Goal: Task Accomplishment & Management: Complete application form

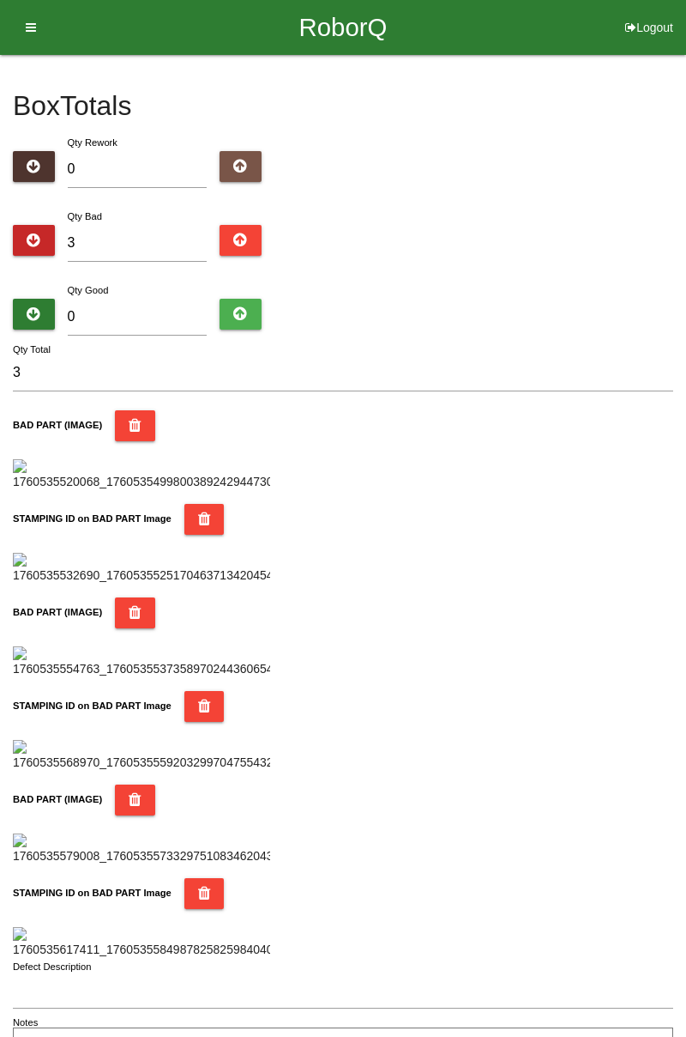
type input "38"
type input "3"
type input "0"
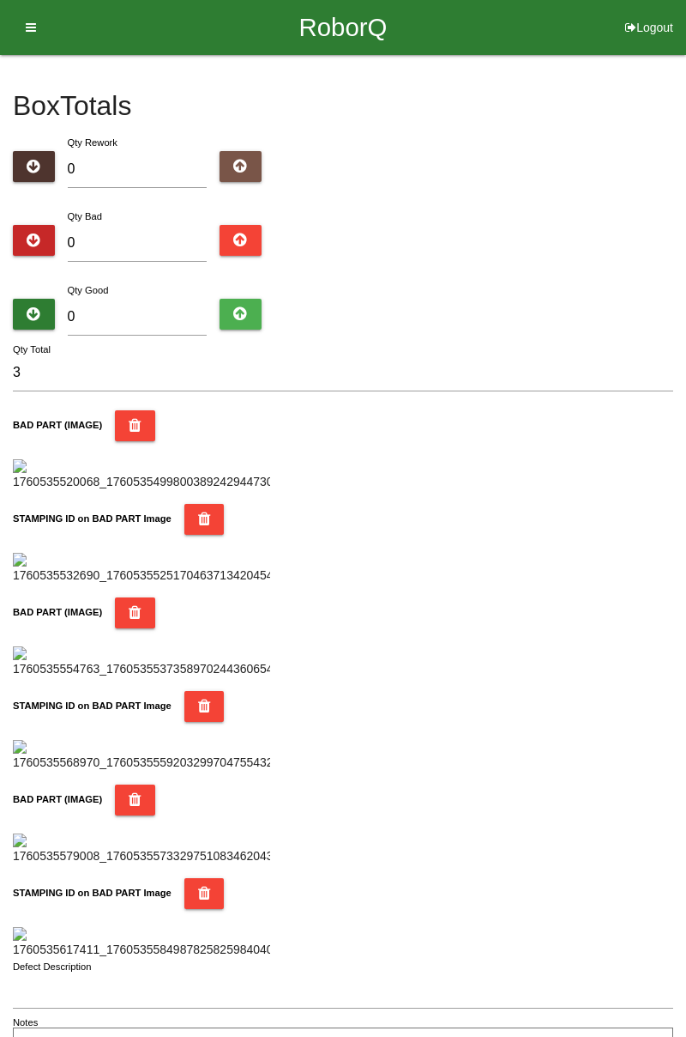
type input "0"
type input "8"
click at [147, 316] on input "0" at bounding box center [138, 317] width 140 height 37
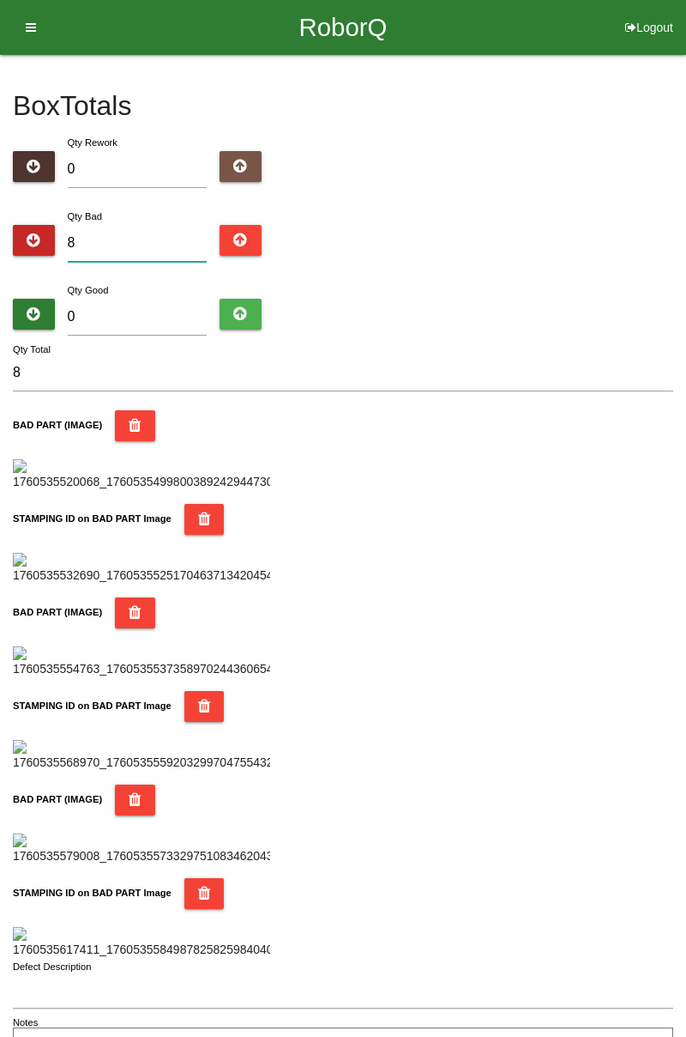
click at [127, 236] on input "8" at bounding box center [138, 243] width 140 height 37
click at [79, 293] on label "Qty Good" at bounding box center [88, 290] width 41 height 10
click at [79, 299] on input "0" at bounding box center [138, 317] width 140 height 37
type input "7"
type input "15"
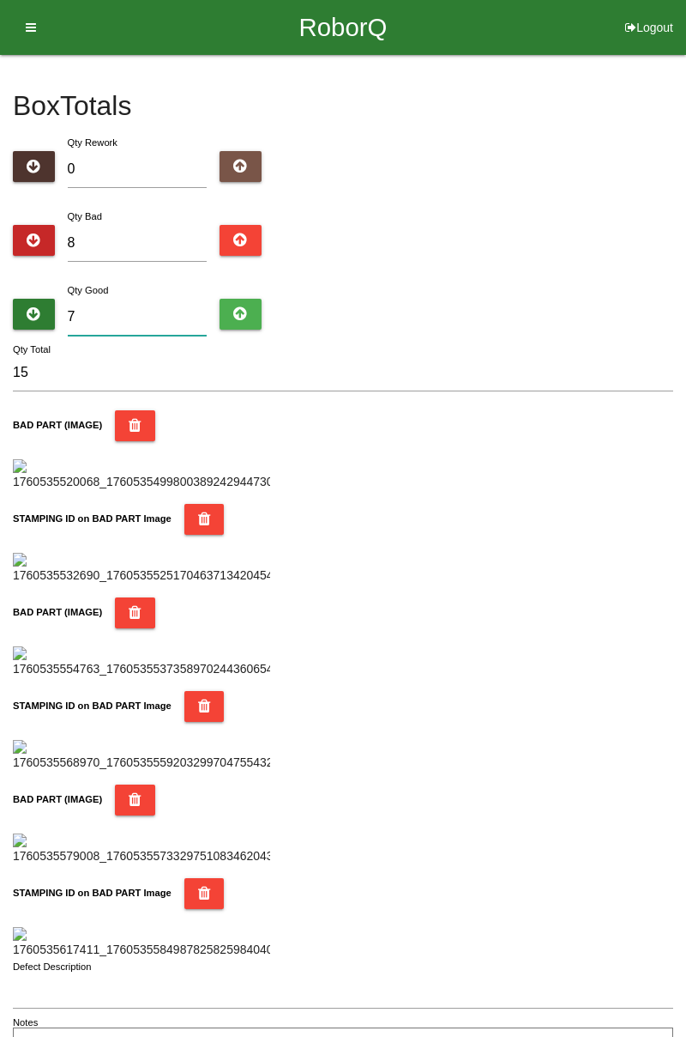
type input "72"
type input "80"
type input "7"
type input "15"
type input "76"
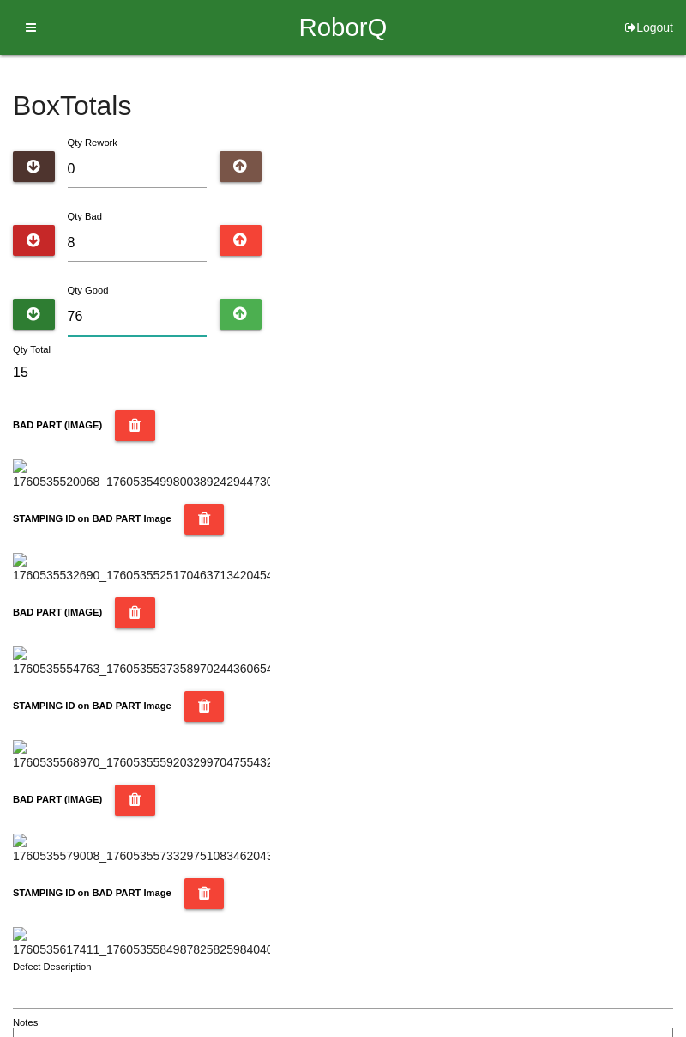
type input "84"
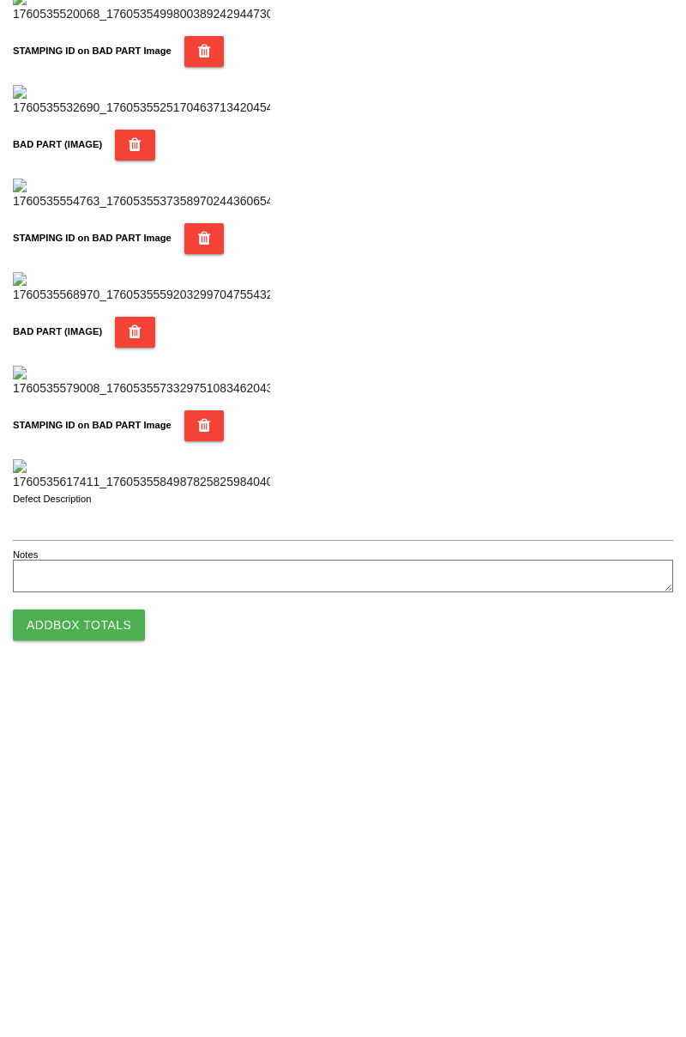
type input "76"
click at [113, 979] on button "Add Box Totals" at bounding box center [79, 978] width 132 height 31
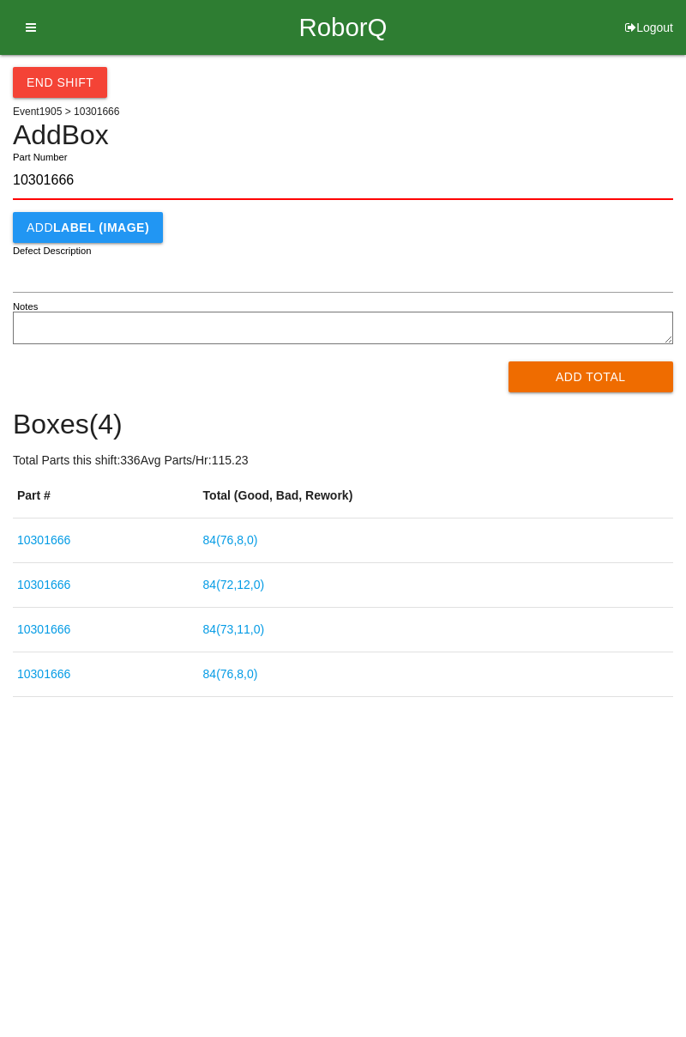
type input "10301666"
click at [606, 372] on button "Add Total" at bounding box center [592, 376] width 166 height 31
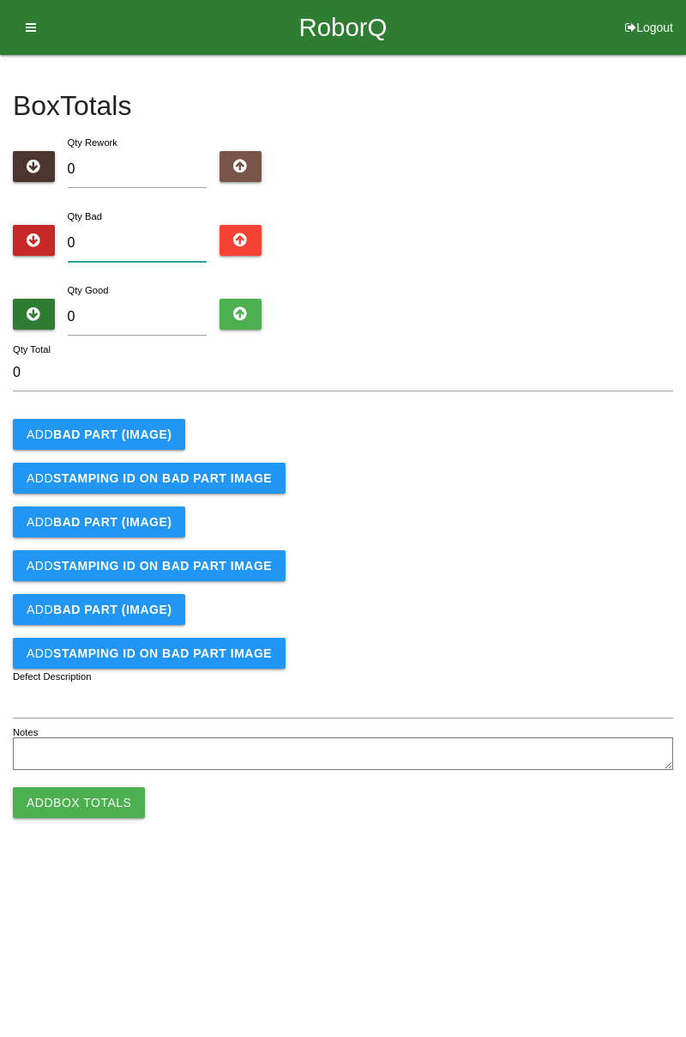
click at [153, 242] on input "0" at bounding box center [138, 243] width 140 height 37
type input "3"
click at [153, 432] on b "BAD PART (IMAGE)" at bounding box center [112, 434] width 118 height 14
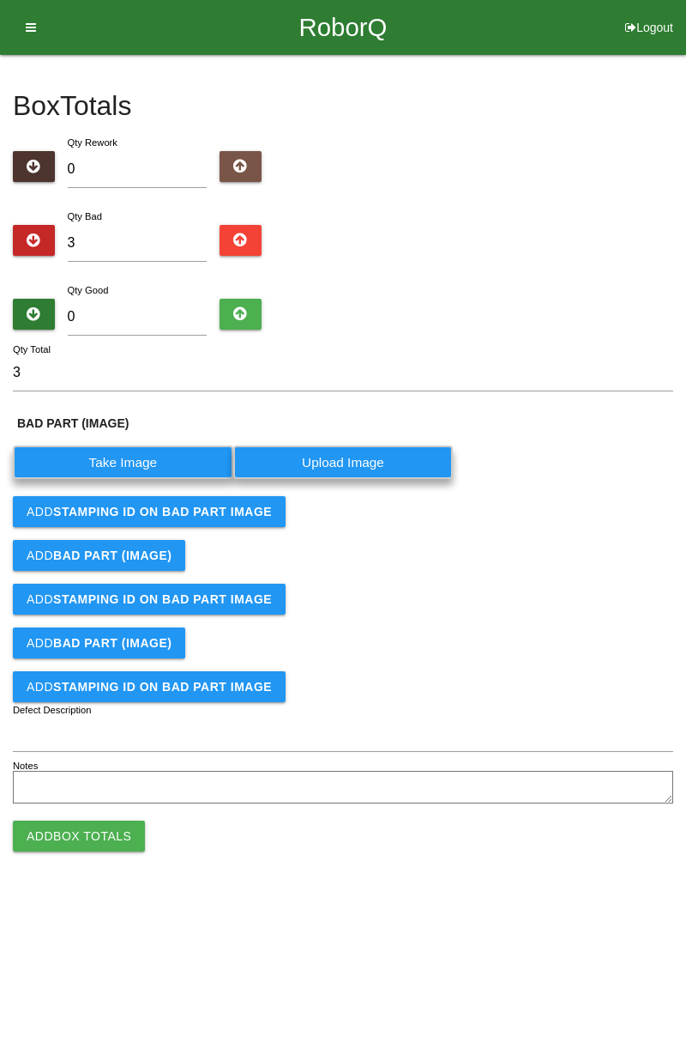
click at [143, 460] on label "Take Image" at bounding box center [123, 461] width 221 height 33
click at [0, 0] on \(IMAGE\) "Take Image" at bounding box center [0, 0] width 0 height 0
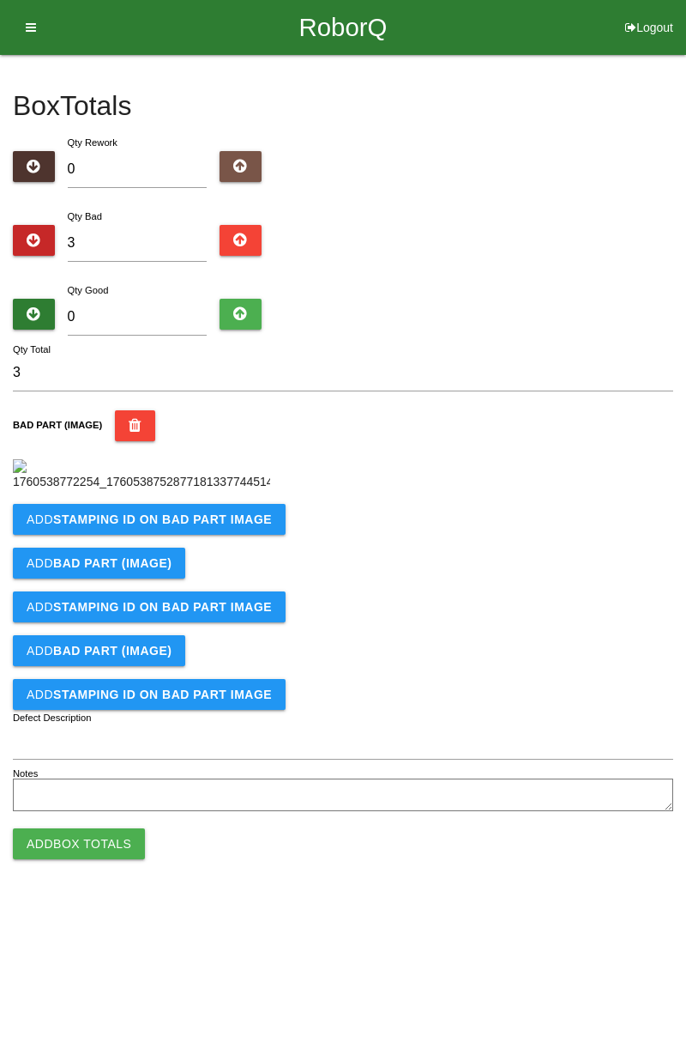
click at [216, 526] on b "STAMPING ID on BAD PART Image" at bounding box center [162, 519] width 219 height 14
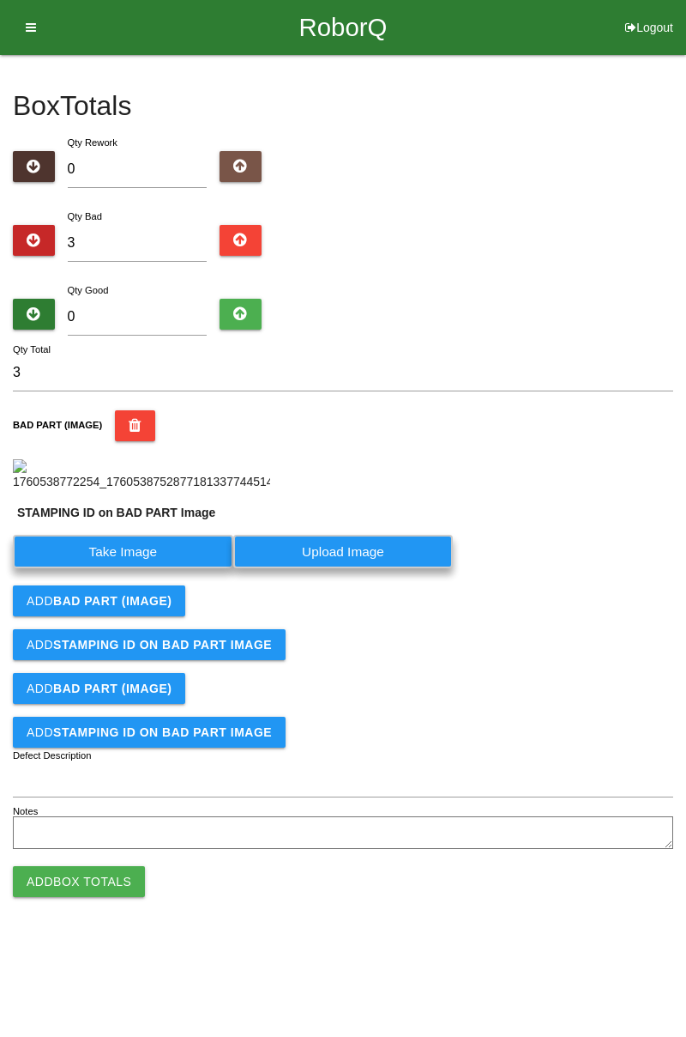
click at [142, 568] on label "Take Image" at bounding box center [123, 551] width 221 height 33
click at [0, 0] on PART "Take Image" at bounding box center [0, 0] width 0 height 0
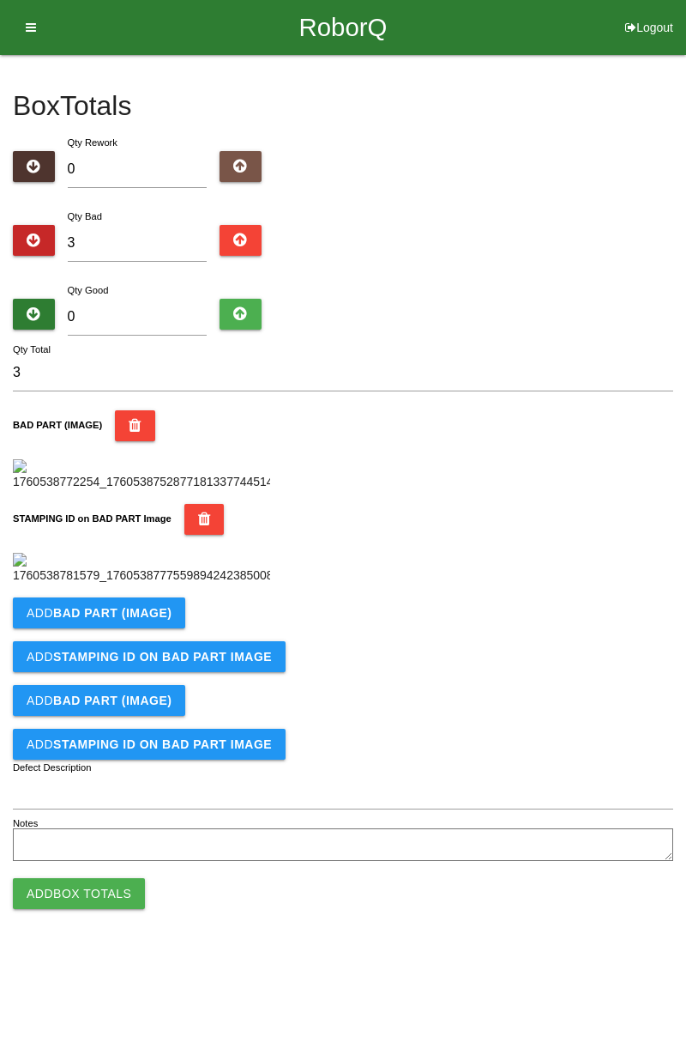
scroll to position [378, 0]
click at [170, 628] on button "Add BAD PART (IMAGE)" at bounding box center [99, 612] width 172 height 31
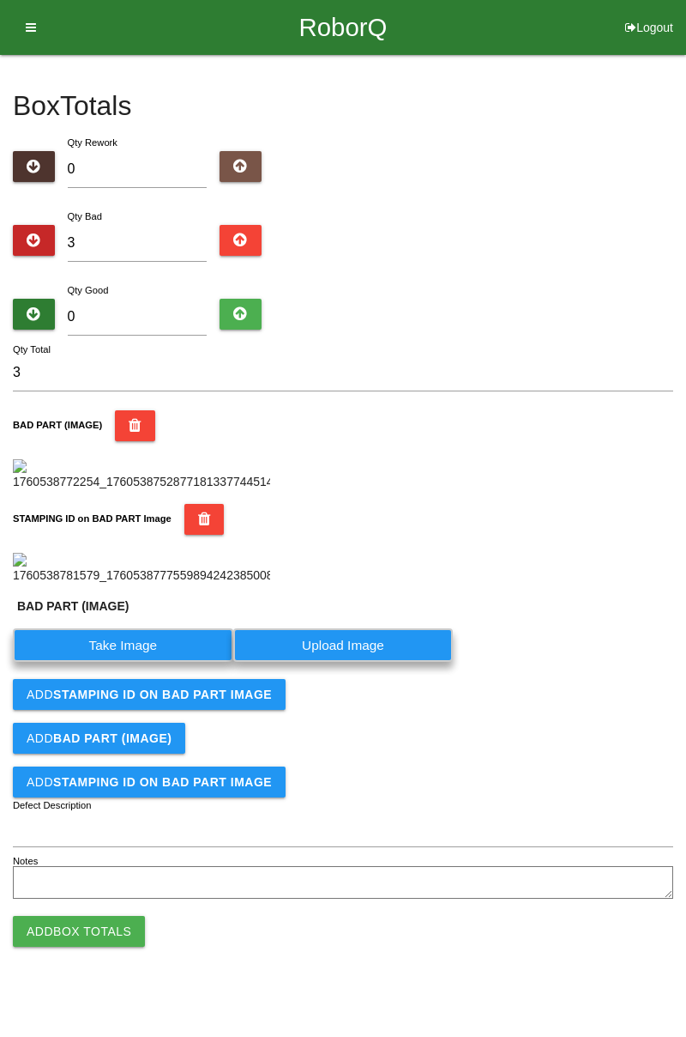
click at [156, 662] on label "Take Image" at bounding box center [123, 644] width 221 height 33
click at [0, 0] on \(IMAGE\) "Take Image" at bounding box center [0, 0] width 0 height 0
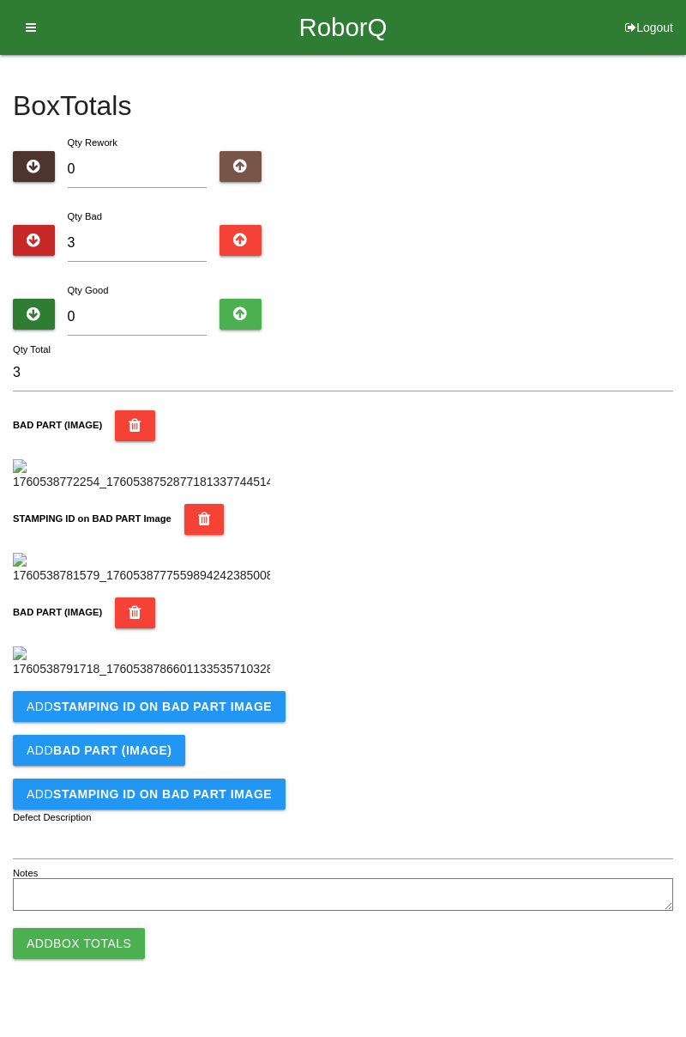
scroll to position [659, 0]
click at [220, 768] on form "3 Qty Total BAD PART (IMAGE) STAMPING ID on BAD PART Image BAD PART (IMAGE) Add…" at bounding box center [343, 634] width 661 height 561
click at [243, 713] on b "STAMPING ID on BAD PART Image" at bounding box center [162, 706] width 219 height 14
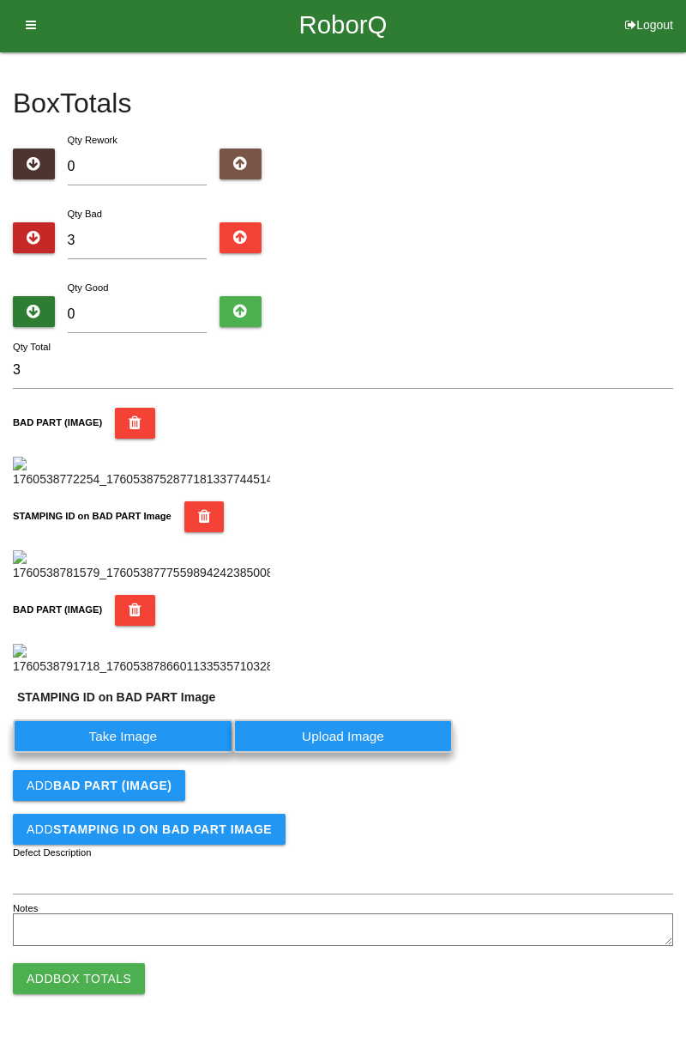
click at [168, 753] on label "Take Image" at bounding box center [123, 735] width 221 height 33
click at [0, 0] on PART "Take Image" at bounding box center [0, 0] width 0 height 0
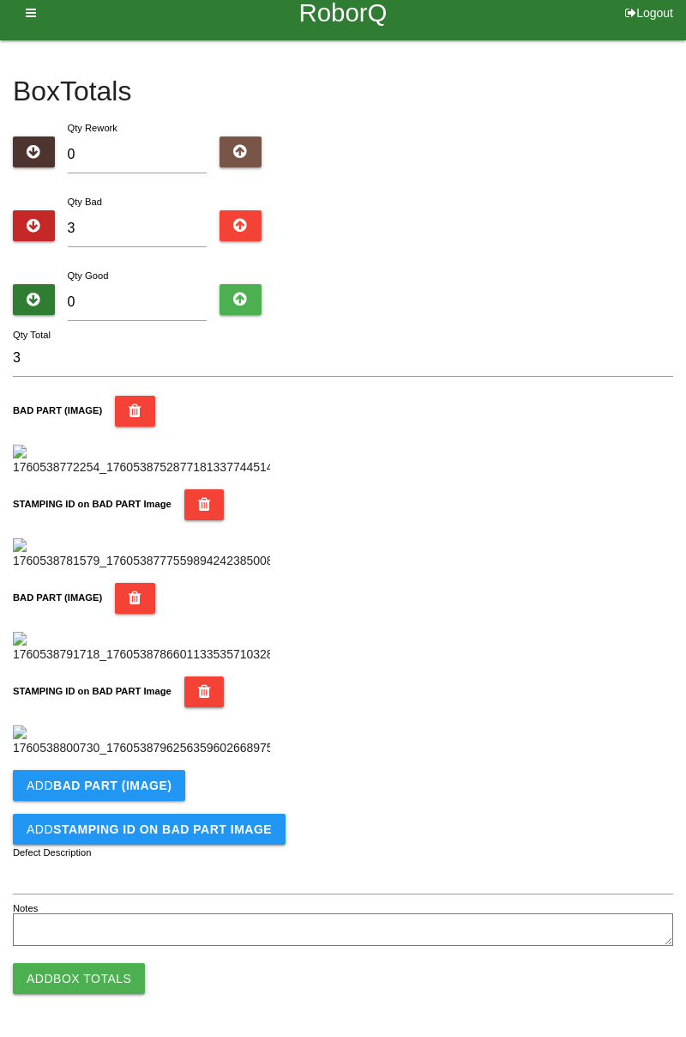
scroll to position [940, 0]
click at [190, 782] on div "Add BAD PART (IMAGE)" at bounding box center [343, 785] width 661 height 31
click at [141, 783] on b "BAD PART (IMAGE)" at bounding box center [112, 785] width 118 height 14
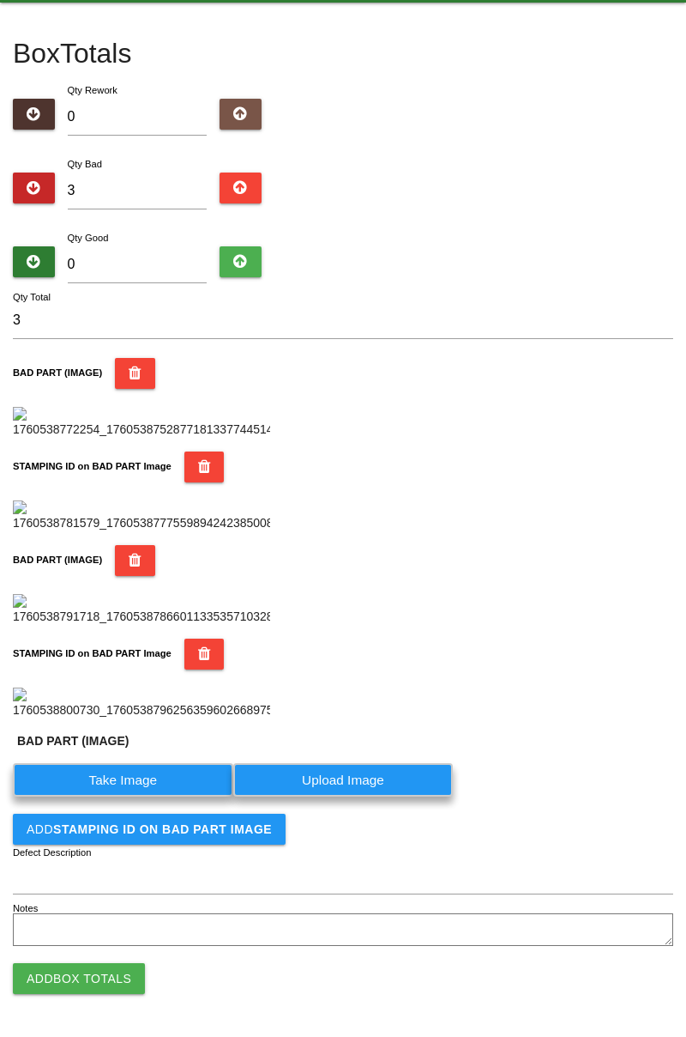
click at [132, 796] on label "Take Image" at bounding box center [123, 779] width 221 height 33
click at [0, 0] on \(IMAGE\) "Take Image" at bounding box center [0, 0] width 0 height 0
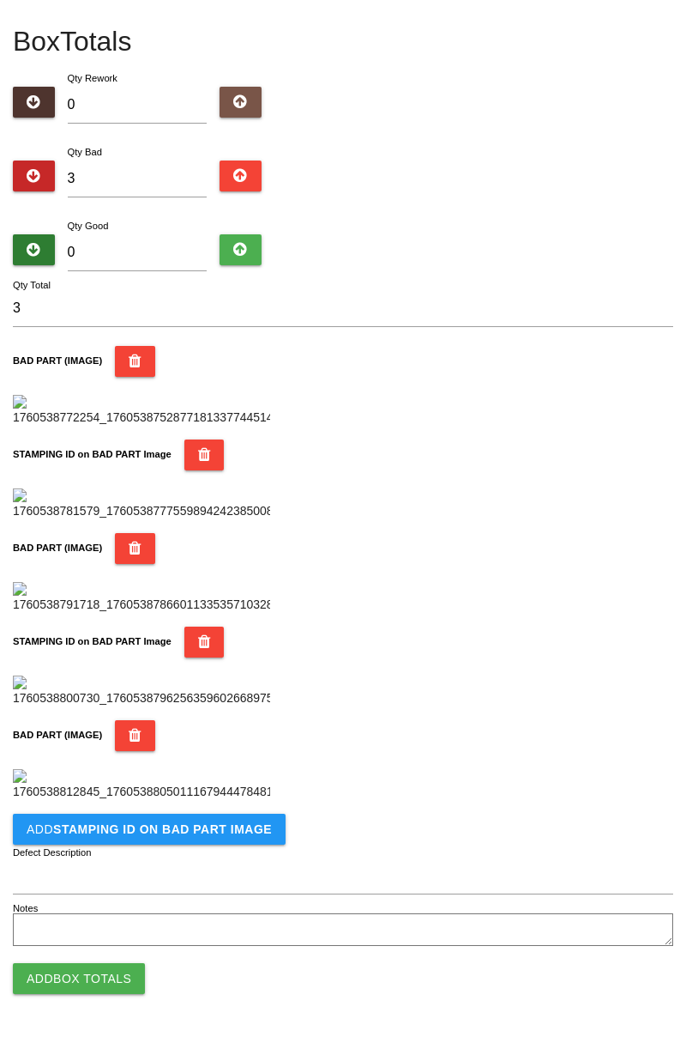
scroll to position [1222, 0]
click at [221, 839] on button "Add STAMPING ID on BAD PART Image" at bounding box center [149, 828] width 273 height 31
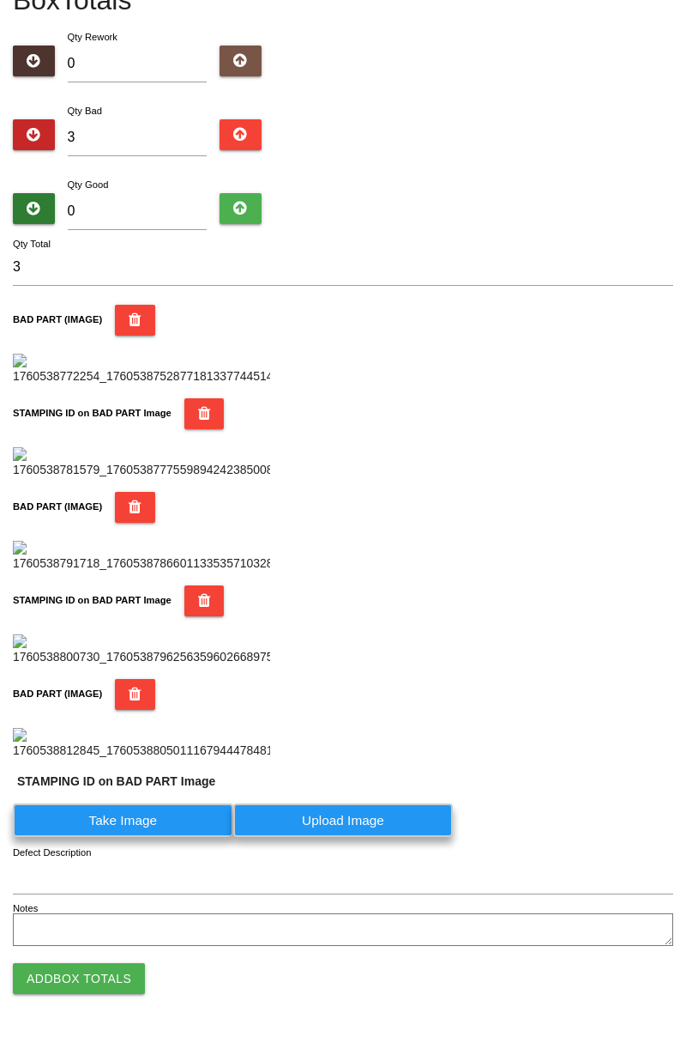
click at [185, 837] on label "Take Image" at bounding box center [123, 819] width 221 height 33
click at [0, 0] on PART "Take Image" at bounding box center [0, 0] width 0 height 0
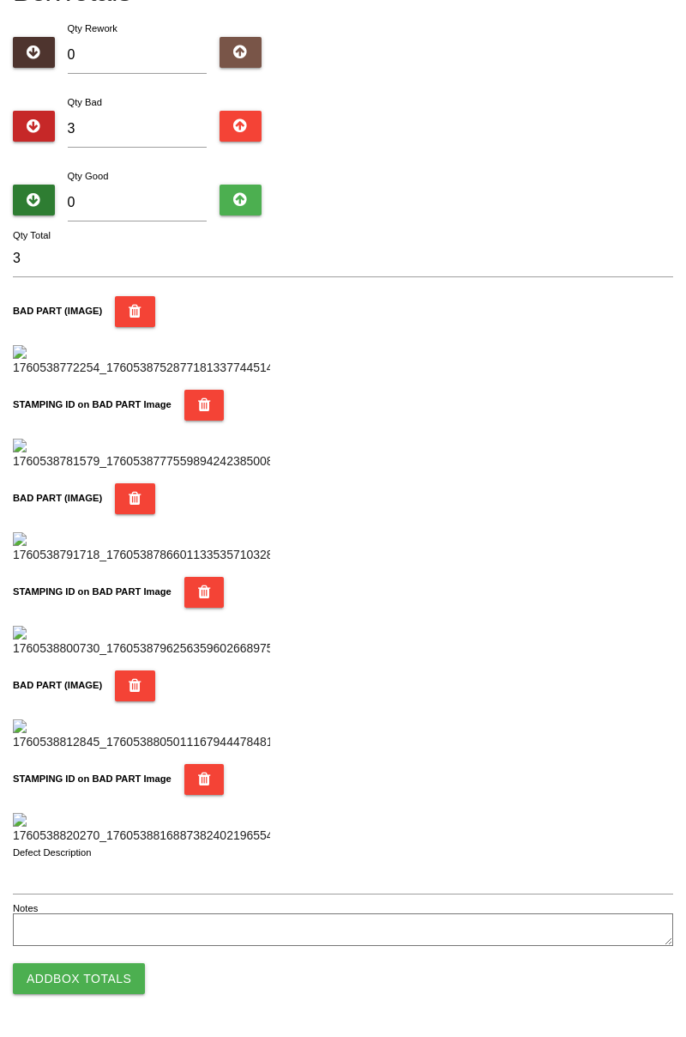
scroll to position [0, 0]
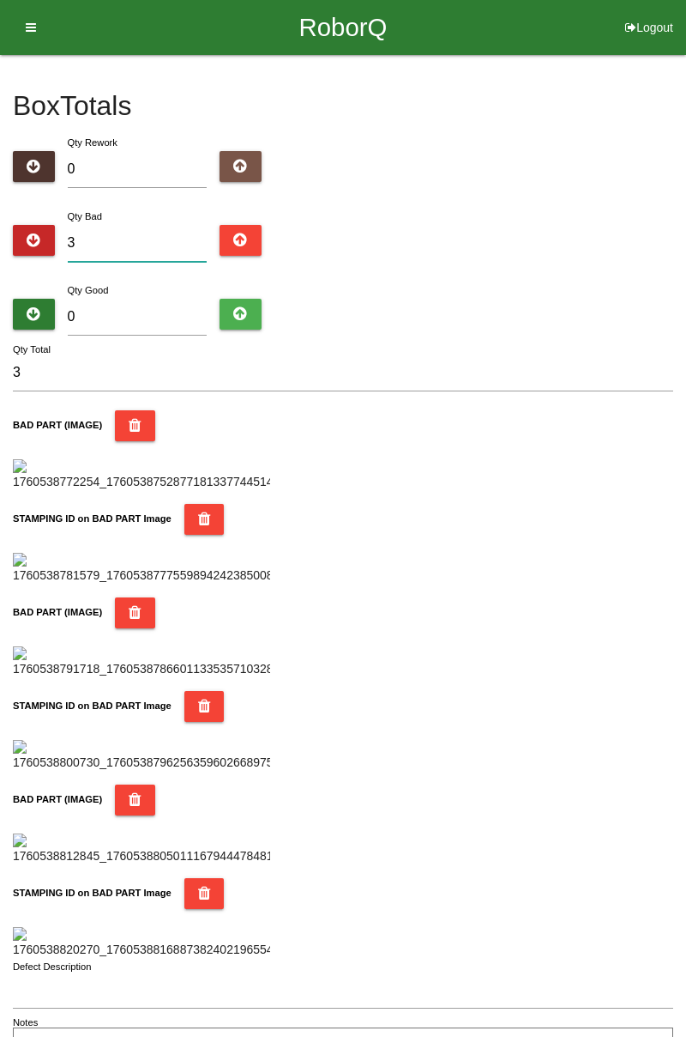
click at [173, 239] on input "3" at bounding box center [138, 243] width 140 height 37
click at [162, 241] on input "3" at bounding box center [138, 243] width 140 height 37
type input "0"
type input "7"
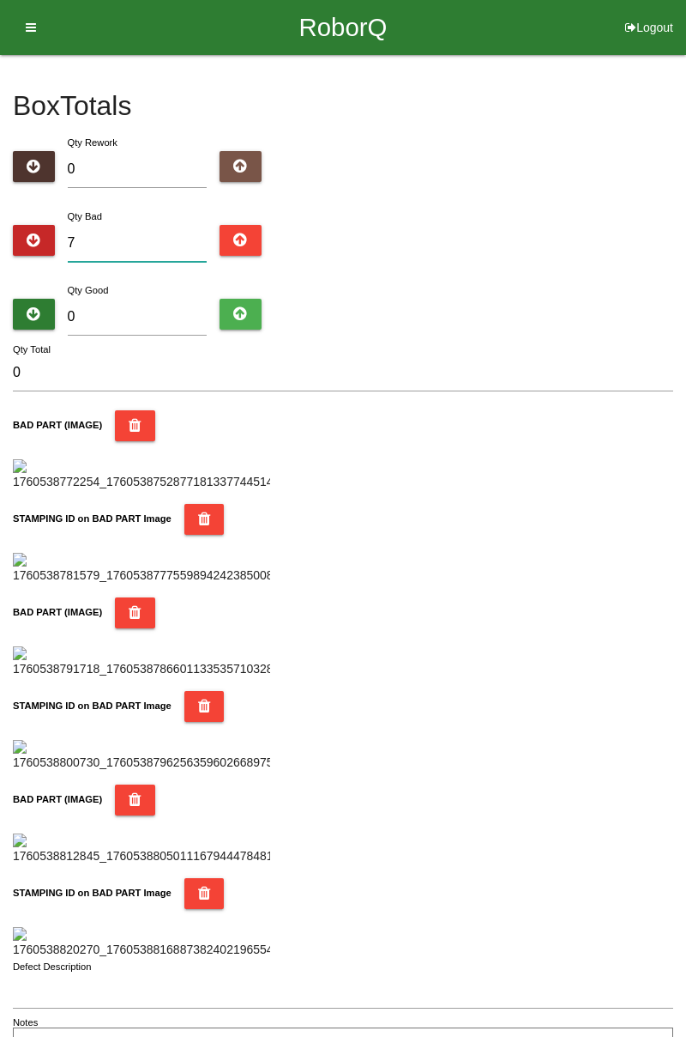
type input "7"
click at [686, 227] on div "Box Totals Translate Weight Weight unit: Rework Weight Bad Weight Good Weight 0…" at bounding box center [343, 560] width 686 height 1010
click at [149, 225] on input "7" at bounding box center [138, 243] width 140 height 37
type input "0"
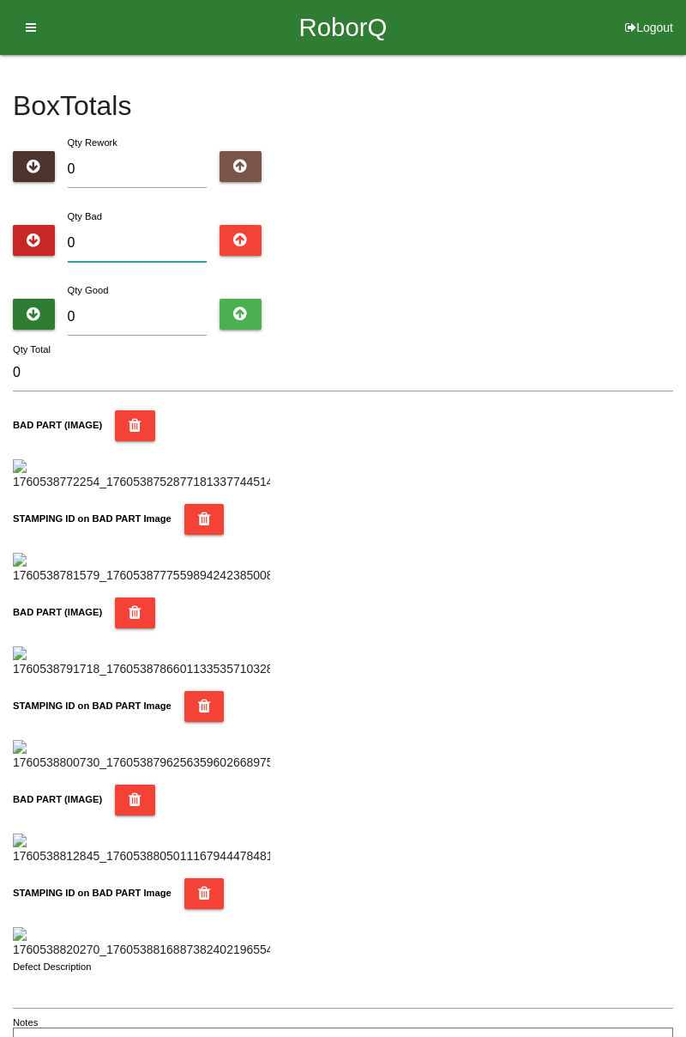
type input "9"
click at [172, 311] on input "0" at bounding box center [138, 317] width 140 height 37
type input "7"
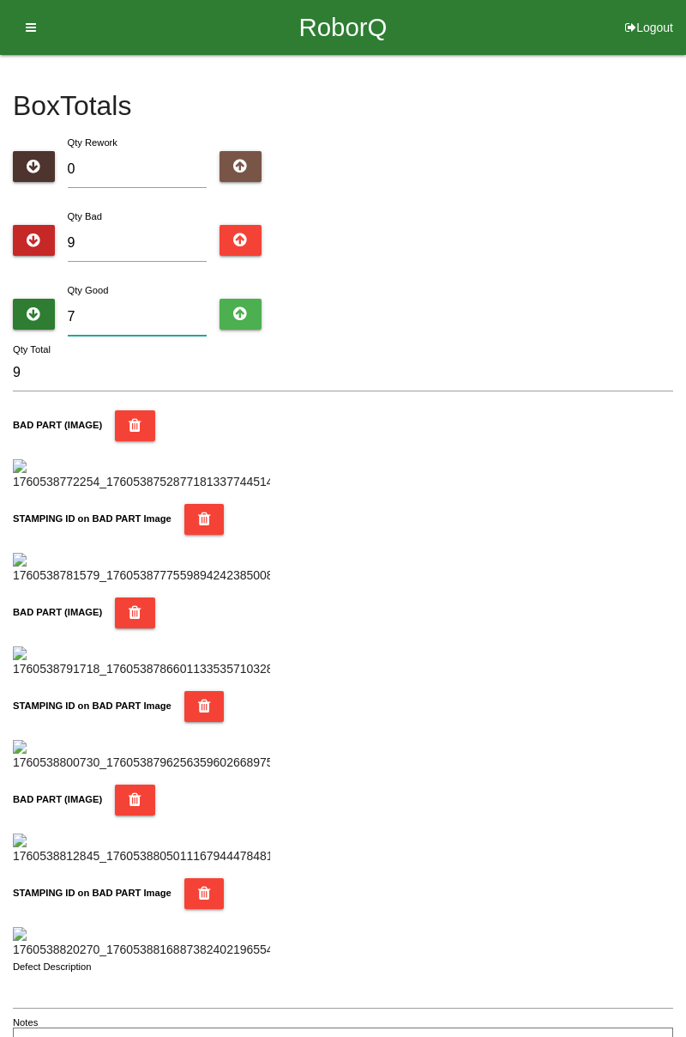
type input "16"
type input "75"
type input "84"
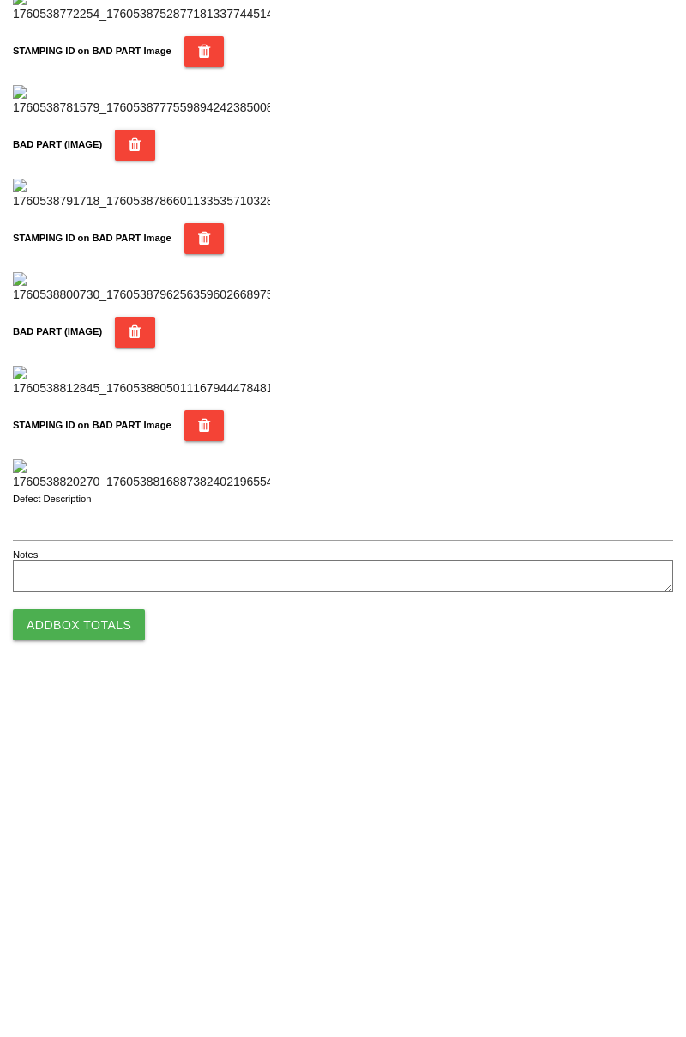
type input "75"
click at [106, 978] on button "Add Box Totals" at bounding box center [79, 978] width 132 height 31
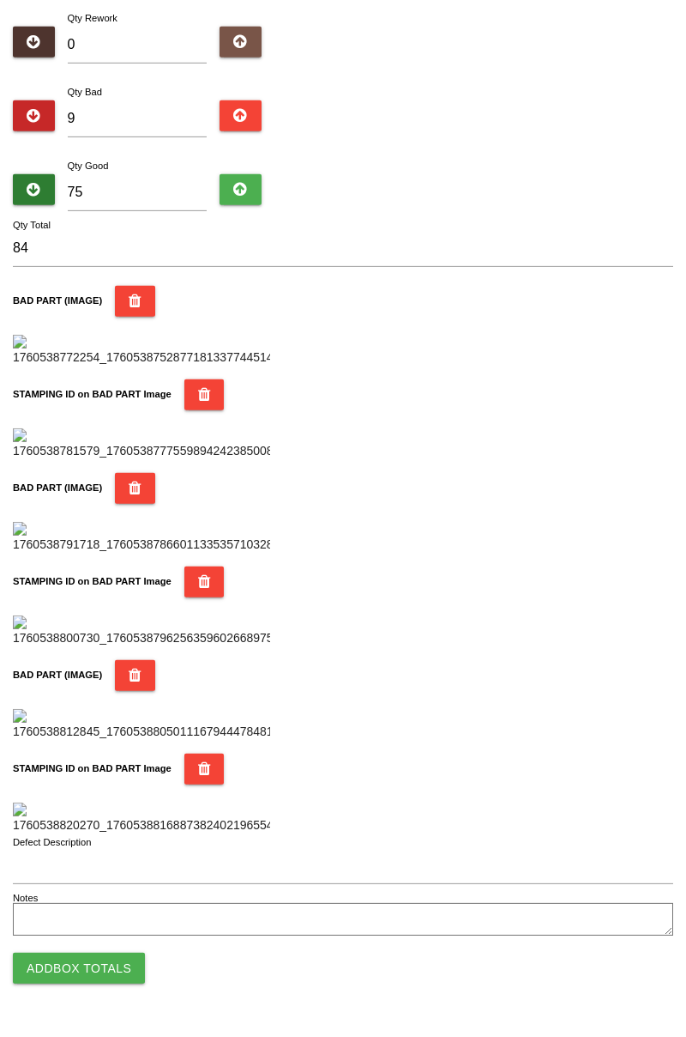
scroll to position [1503, 0]
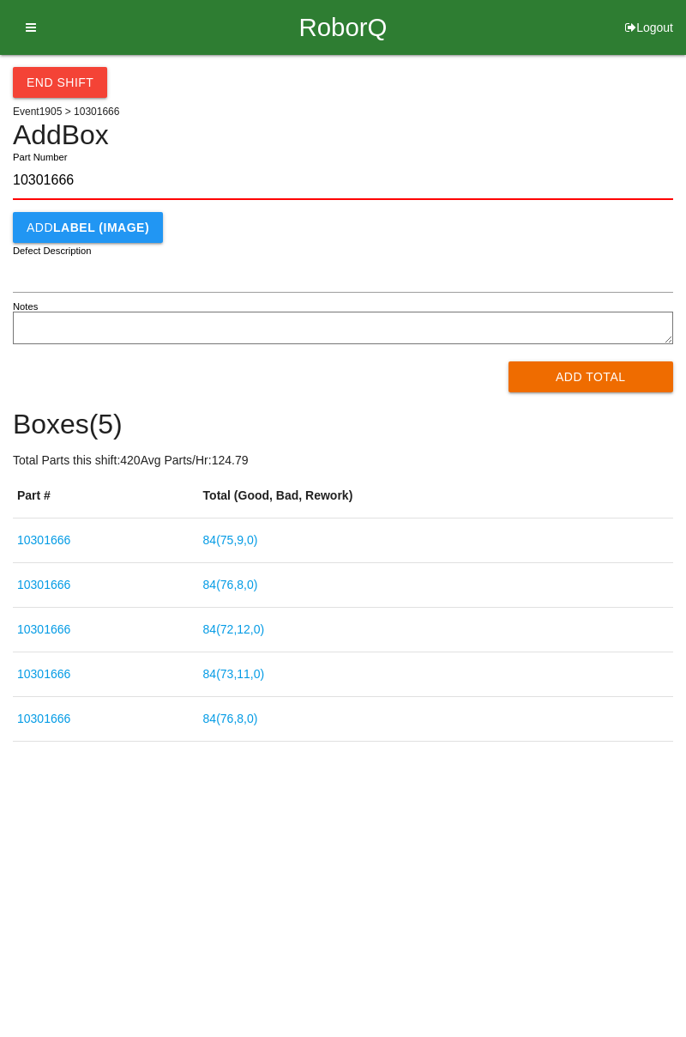
type input "10301666"
click at [624, 373] on button "Add Total" at bounding box center [592, 376] width 166 height 31
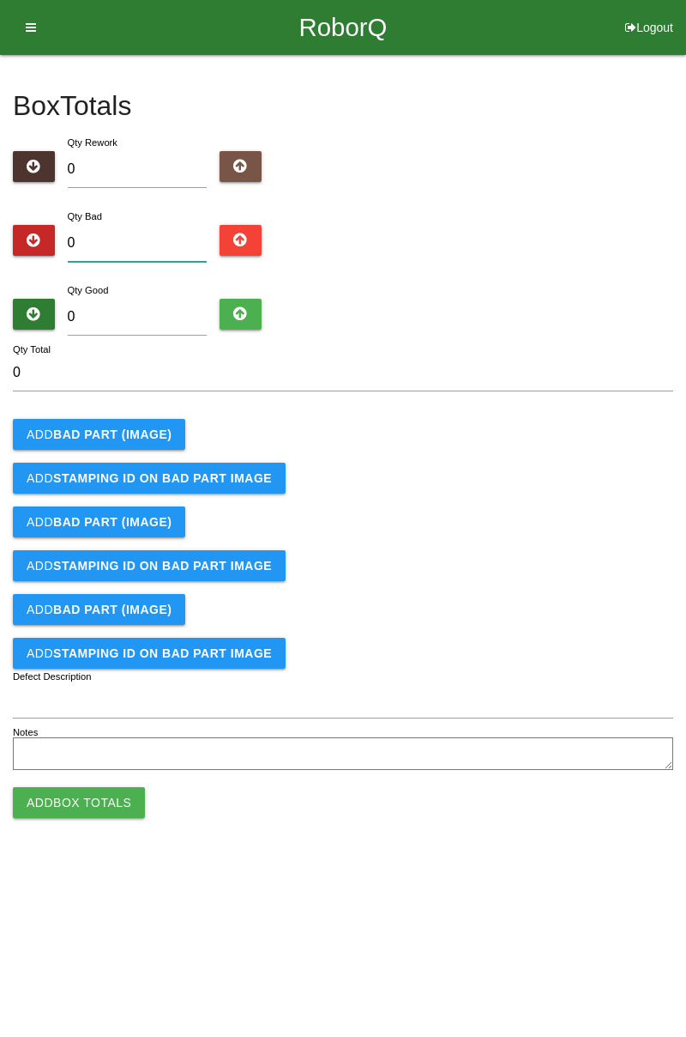
click at [151, 238] on input "0" at bounding box center [138, 243] width 140 height 37
type input "2"
click at [151, 421] on button "Add BAD PART (IMAGE)" at bounding box center [99, 434] width 172 height 31
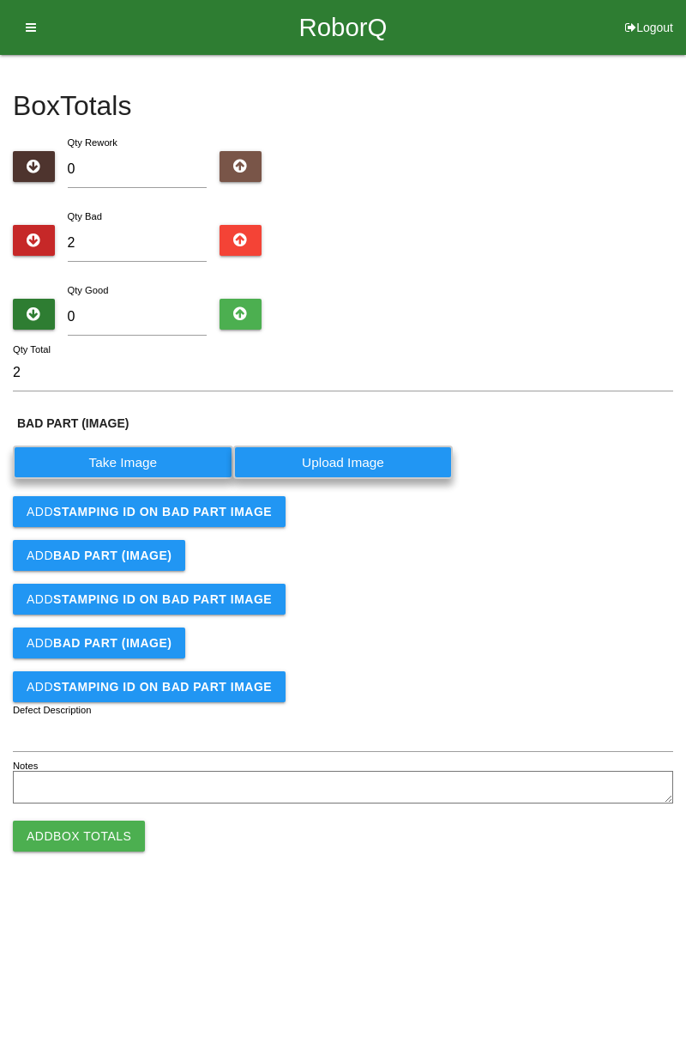
click at [154, 446] on label "Take Image" at bounding box center [123, 461] width 221 height 33
click at [0, 0] on \(IMAGE\) "Take Image" at bounding box center [0, 0] width 0 height 0
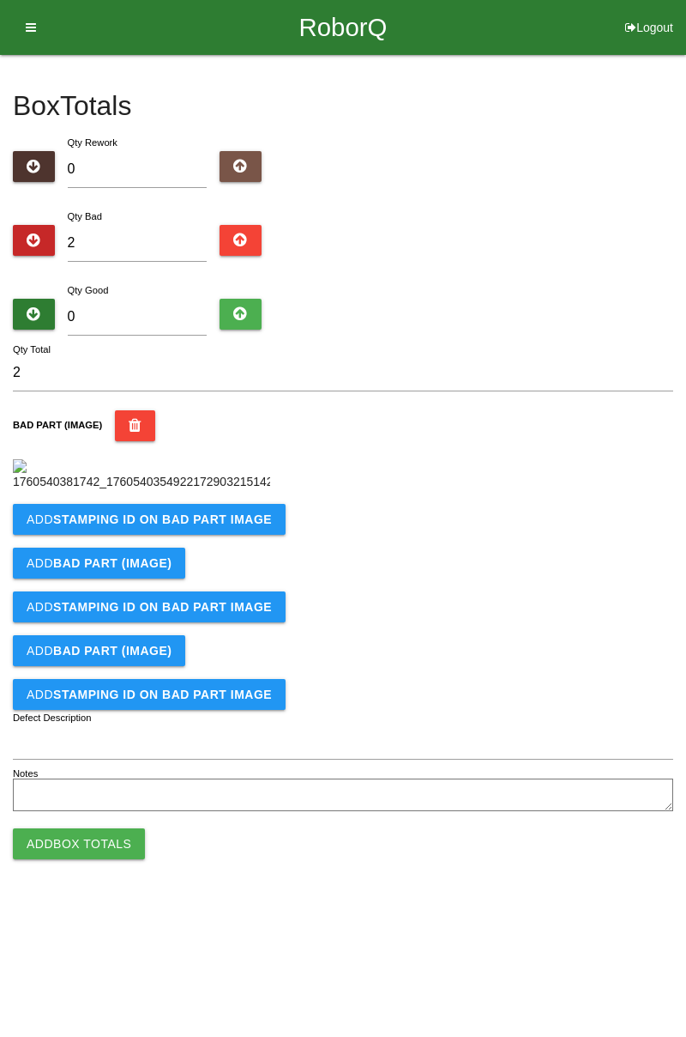
click at [227, 535] on button "Add STAMPING ID on BAD PART Image" at bounding box center [149, 519] width 273 height 31
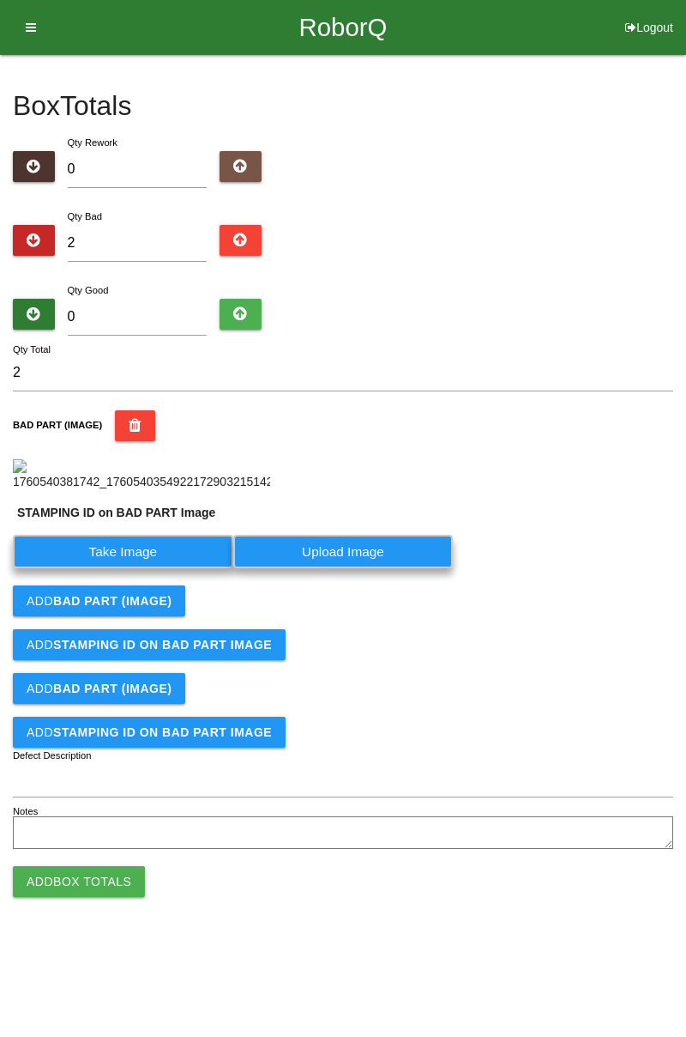
click at [165, 568] on label "Take Image" at bounding box center [123, 551] width 221 height 33
click at [0, 0] on PART "Take Image" at bounding box center [0, 0] width 0 height 0
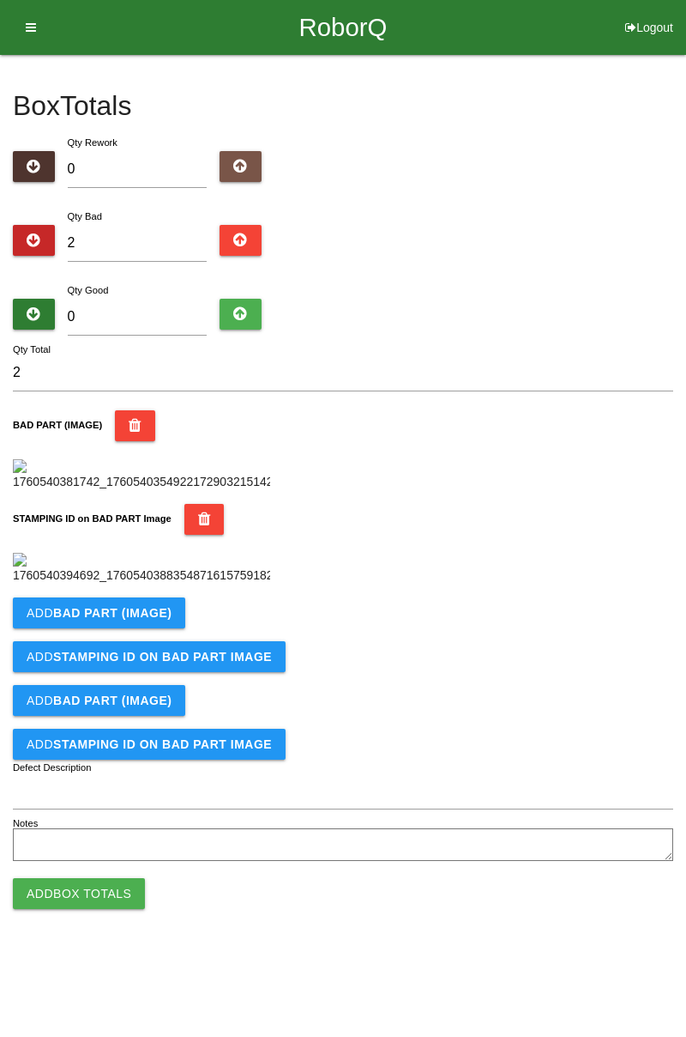
scroll to position [378, 0]
click at [142, 620] on b "BAD PART (IMAGE)" at bounding box center [112, 613] width 118 height 14
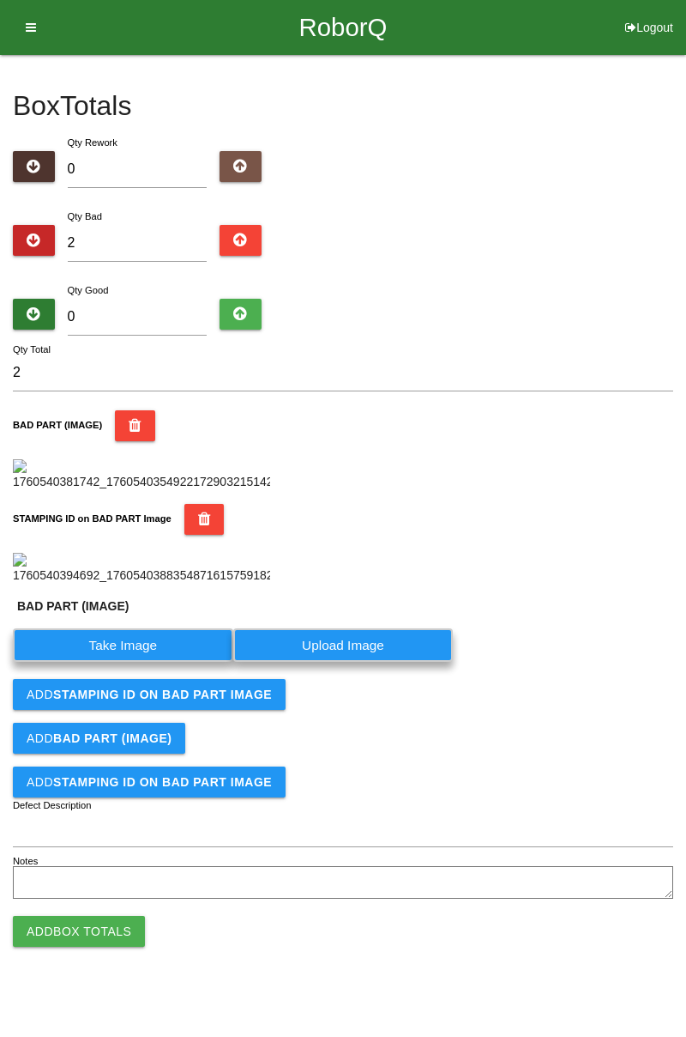
click at [122, 662] on label "Take Image" at bounding box center [123, 644] width 221 height 33
click at [0, 0] on \(IMAGE\) "Take Image" at bounding box center [0, 0] width 0 height 0
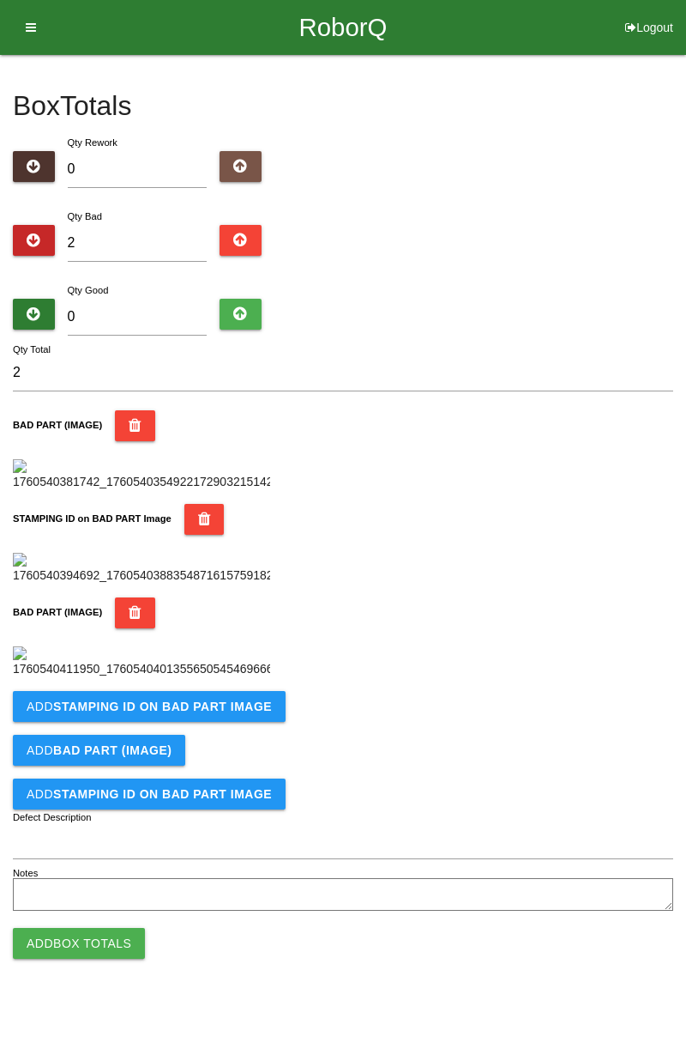
scroll to position [659, 0]
click at [207, 722] on button "Add STAMPING ID on BAD PART Image" at bounding box center [149, 706] width 273 height 31
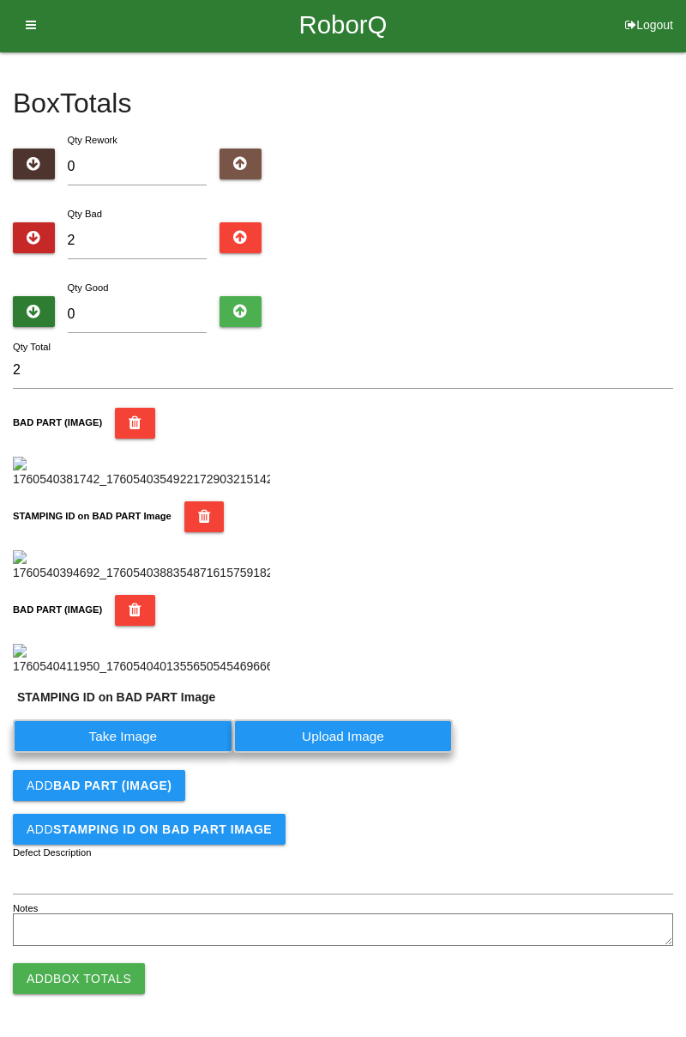
click at [142, 753] on label "Take Image" at bounding box center [123, 735] width 221 height 33
click at [0, 0] on PART "Take Image" at bounding box center [0, 0] width 0 height 0
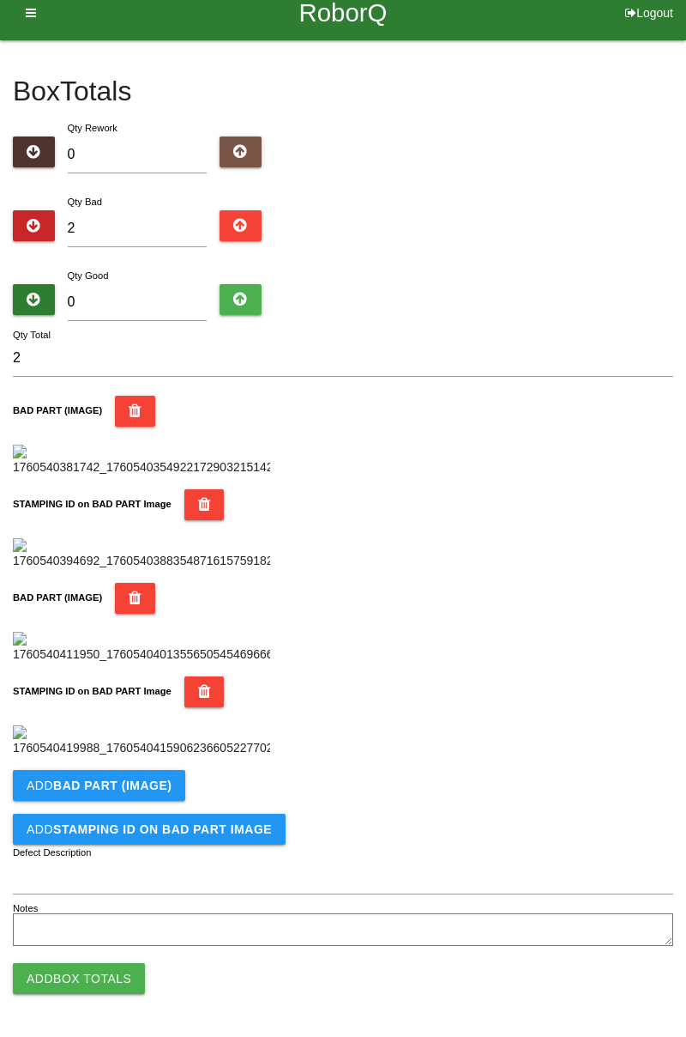
scroll to position [0, 0]
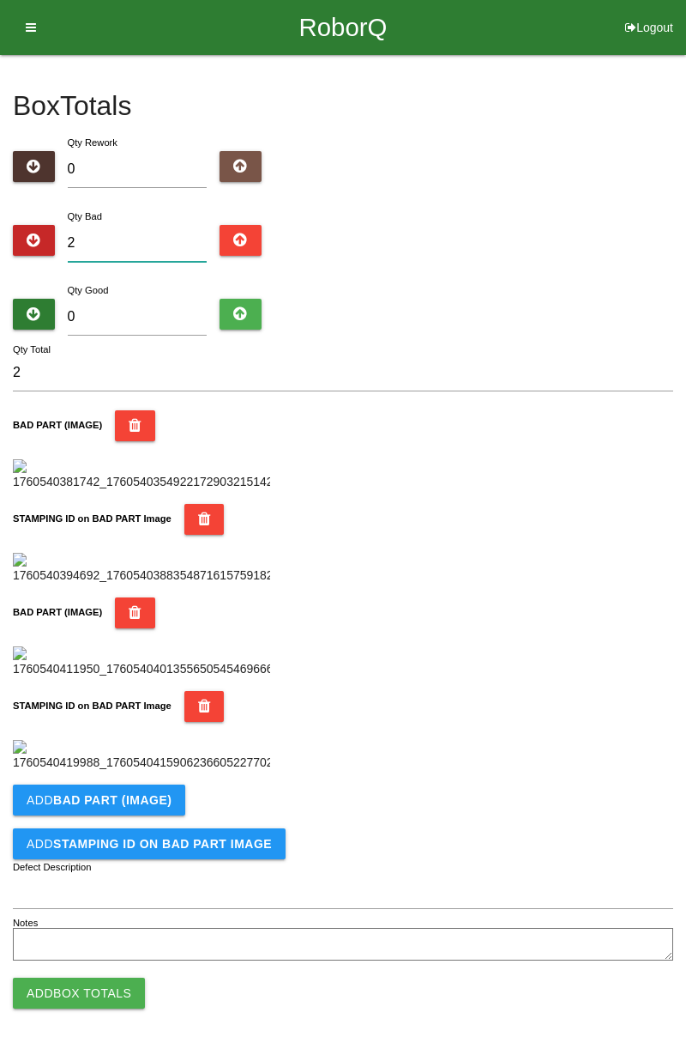
click at [138, 247] on input "2" at bounding box center [138, 243] width 140 height 37
type input "0"
type input "9"
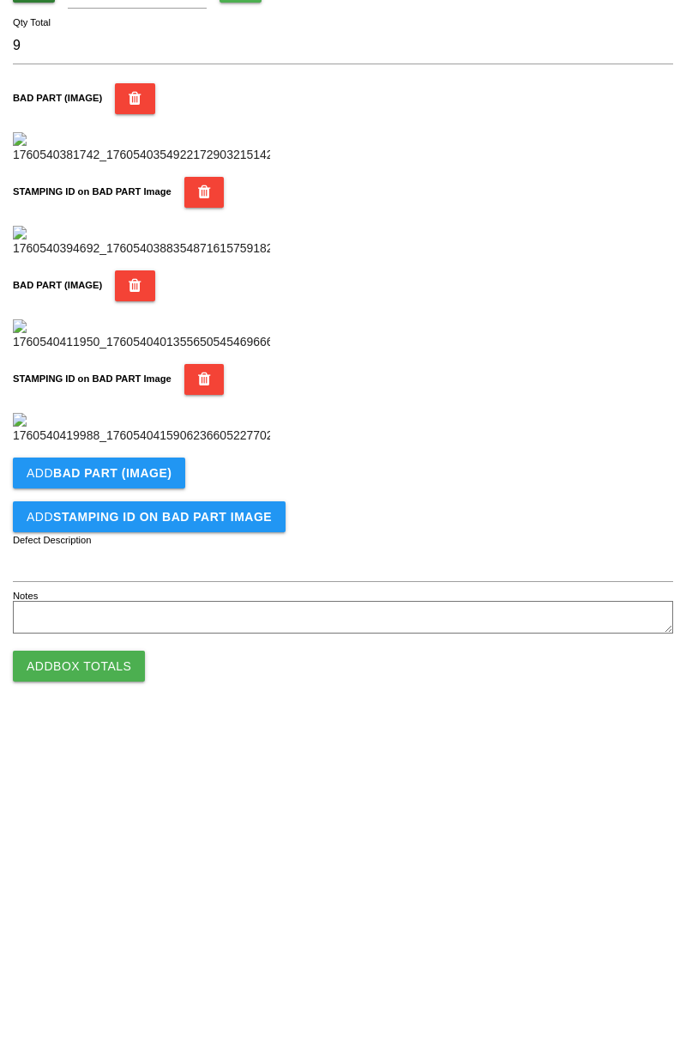
scroll to position [940, 0]
click at [144, 779] on b "BAD PART (IMAGE)" at bounding box center [112, 785] width 118 height 14
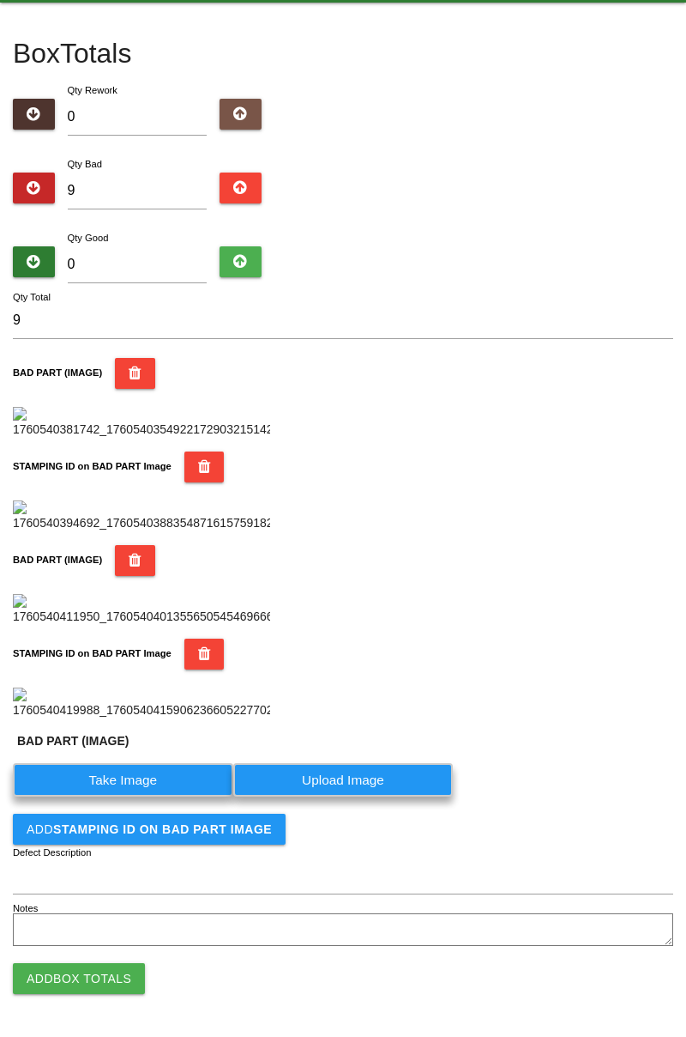
click at [151, 796] on label "Take Image" at bounding box center [123, 779] width 221 height 33
click at [0, 0] on \(IMAGE\) "Take Image" at bounding box center [0, 0] width 0 height 0
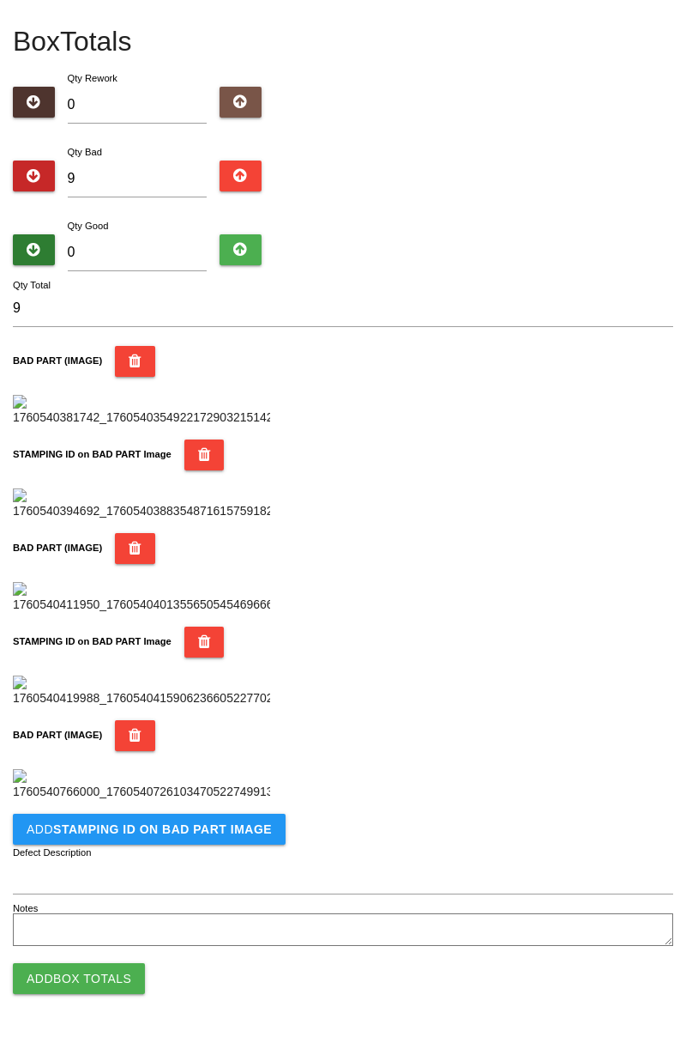
scroll to position [1222, 0]
click at [178, 839] on button "Add STAMPING ID on BAD PART Image" at bounding box center [149, 828] width 273 height 31
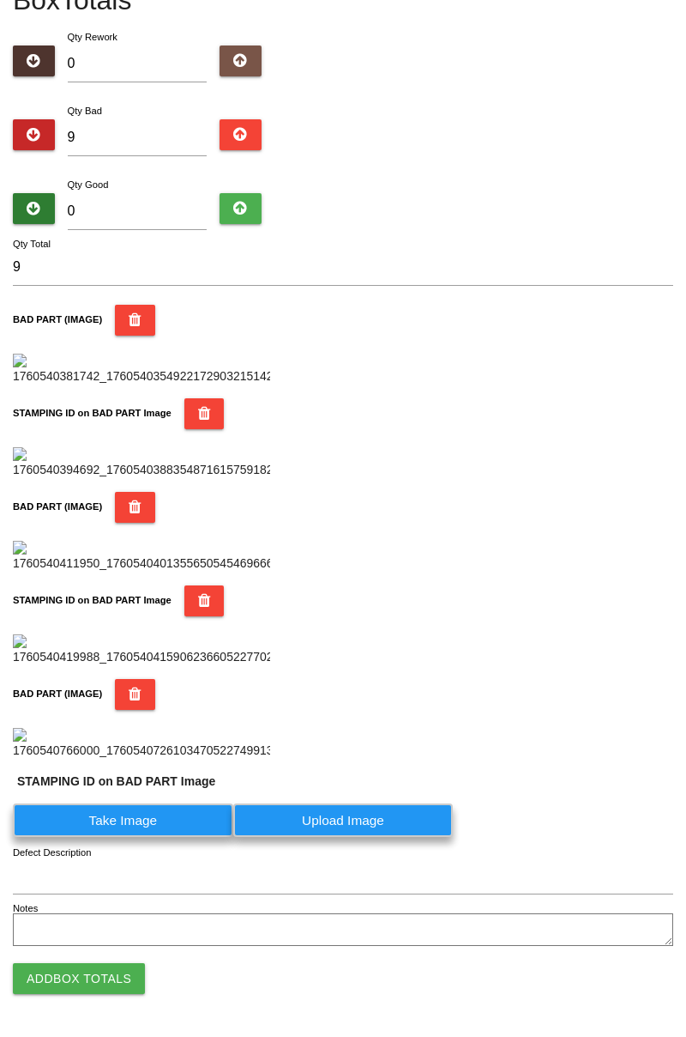
click at [149, 837] on label "Take Image" at bounding box center [123, 819] width 221 height 33
click at [0, 0] on PART "Take Image" at bounding box center [0, 0] width 0 height 0
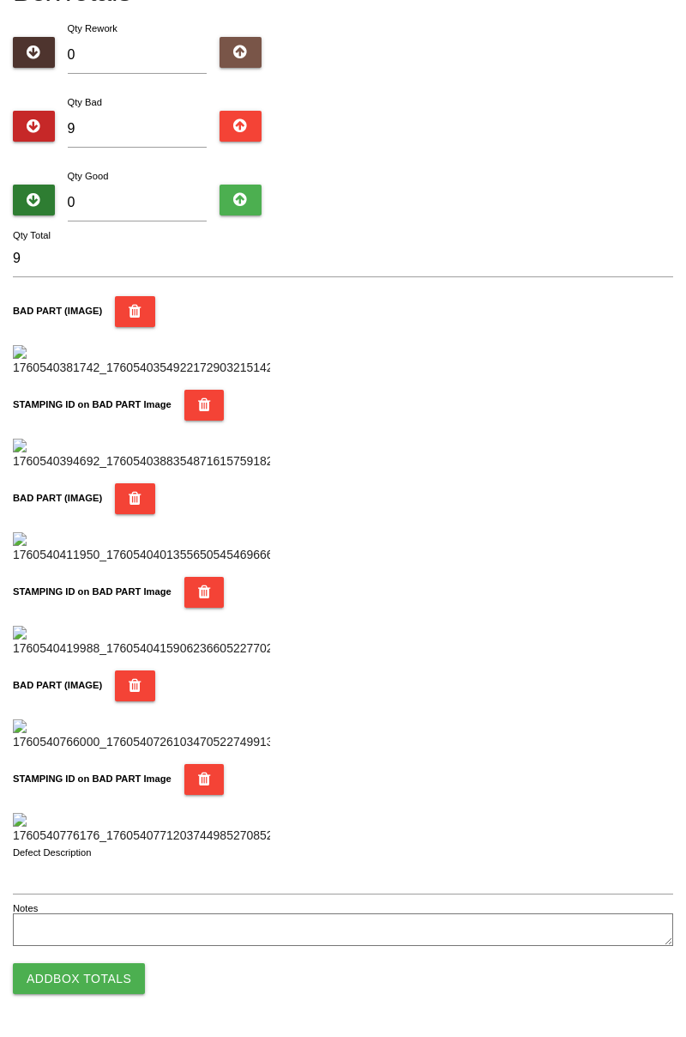
scroll to position [0, 0]
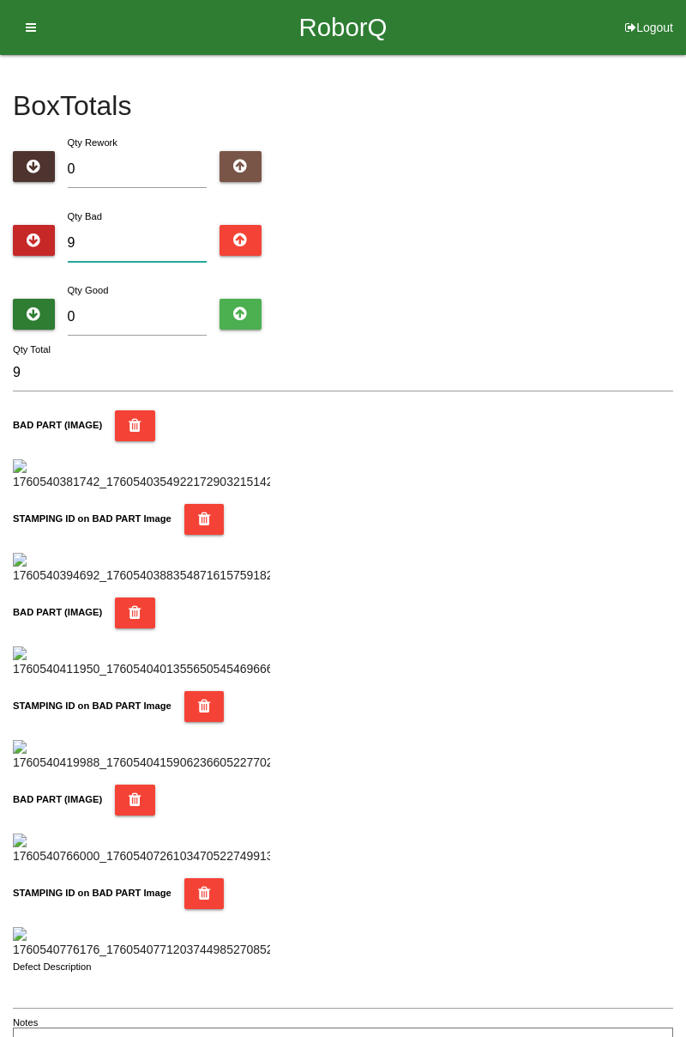
click at [166, 225] on input "9" at bounding box center [138, 243] width 140 height 37
click at [686, 264] on div "Box Totals Translate Weight Weight unit: Rework Weight Bad Weight Good Weight 0…" at bounding box center [343, 560] width 686 height 1010
click at [164, 237] on input "9" at bounding box center [138, 243] width 140 height 37
type input "0"
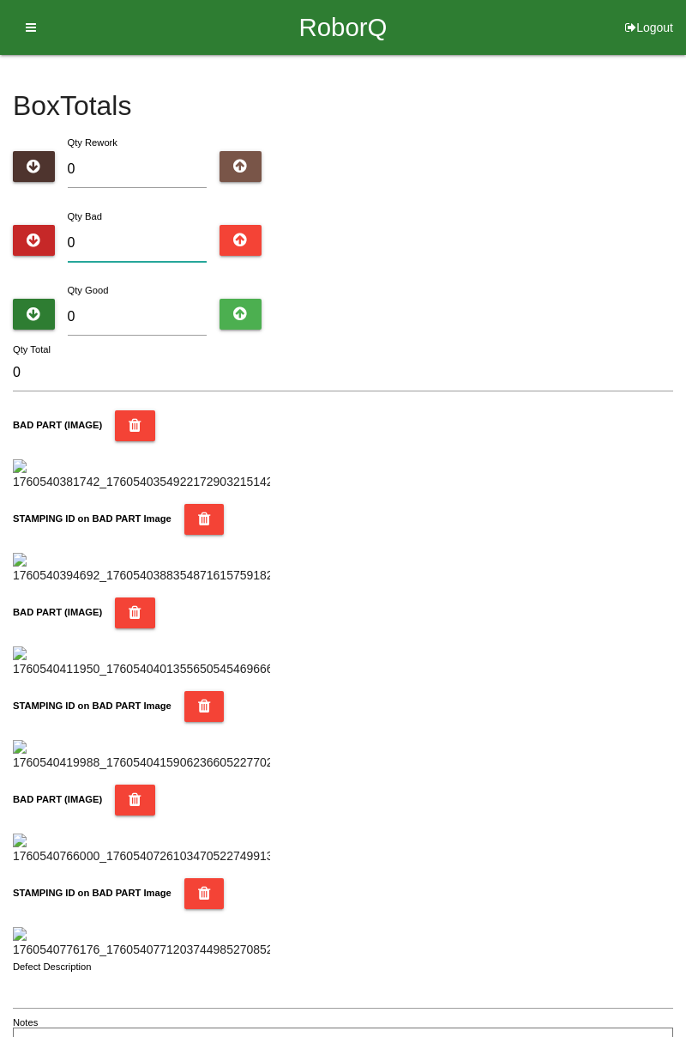
type input "1"
type input "14"
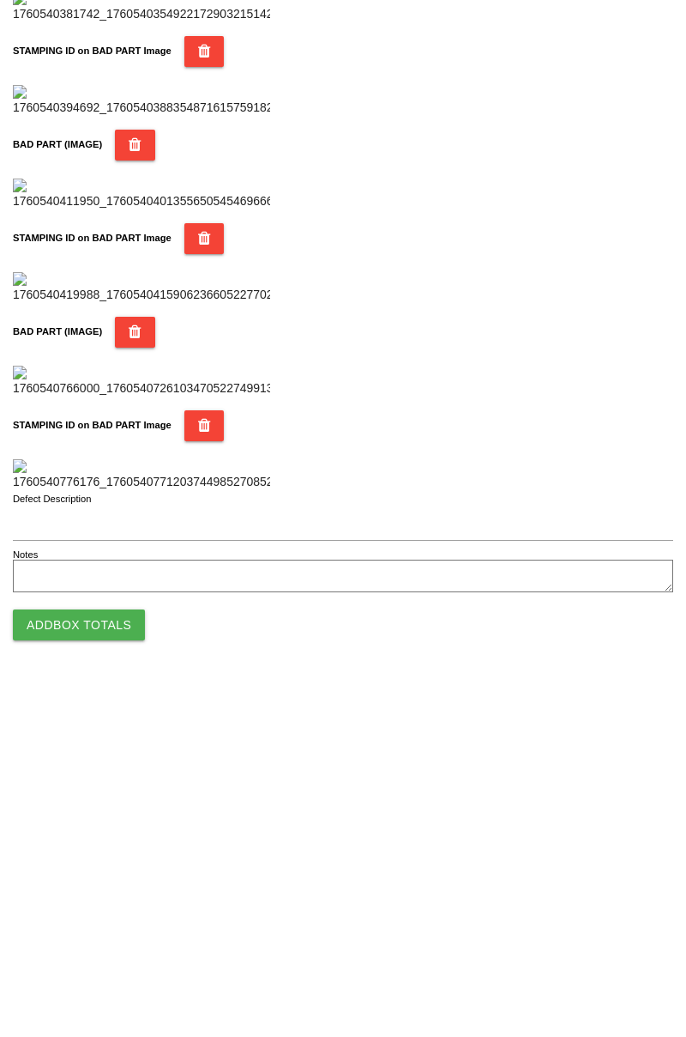
type input "14"
click at [106, 985] on button "Add Box Totals" at bounding box center [79, 978] width 132 height 31
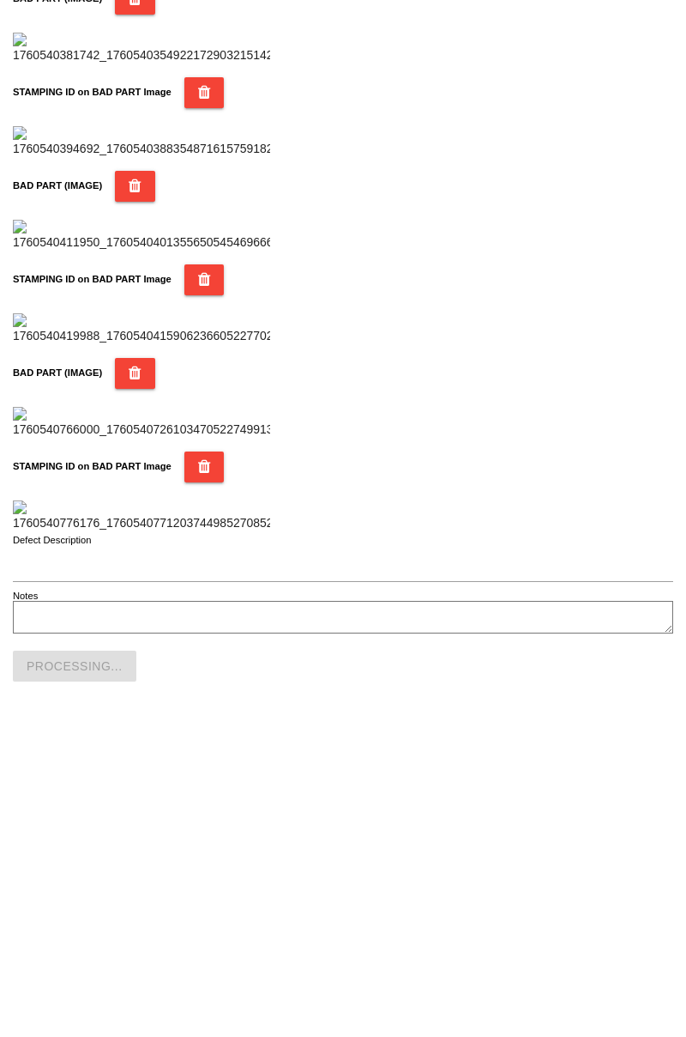
scroll to position [1503, 0]
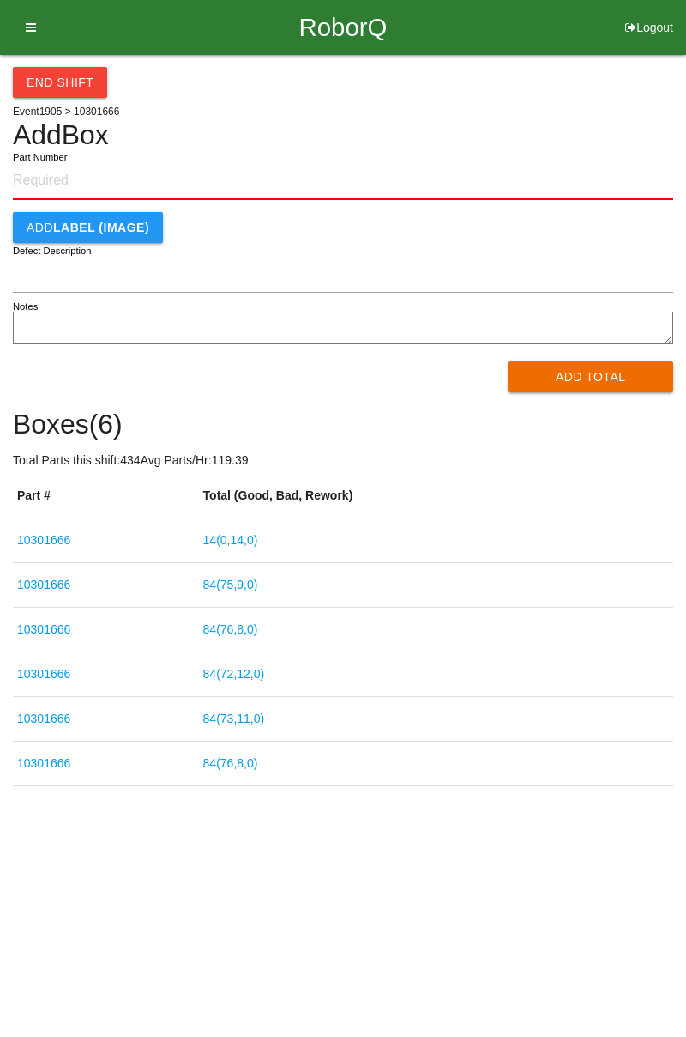
click at [242, 547] on link "14 ( 0 , 14 , 0 )" at bounding box center [230, 540] width 55 height 14
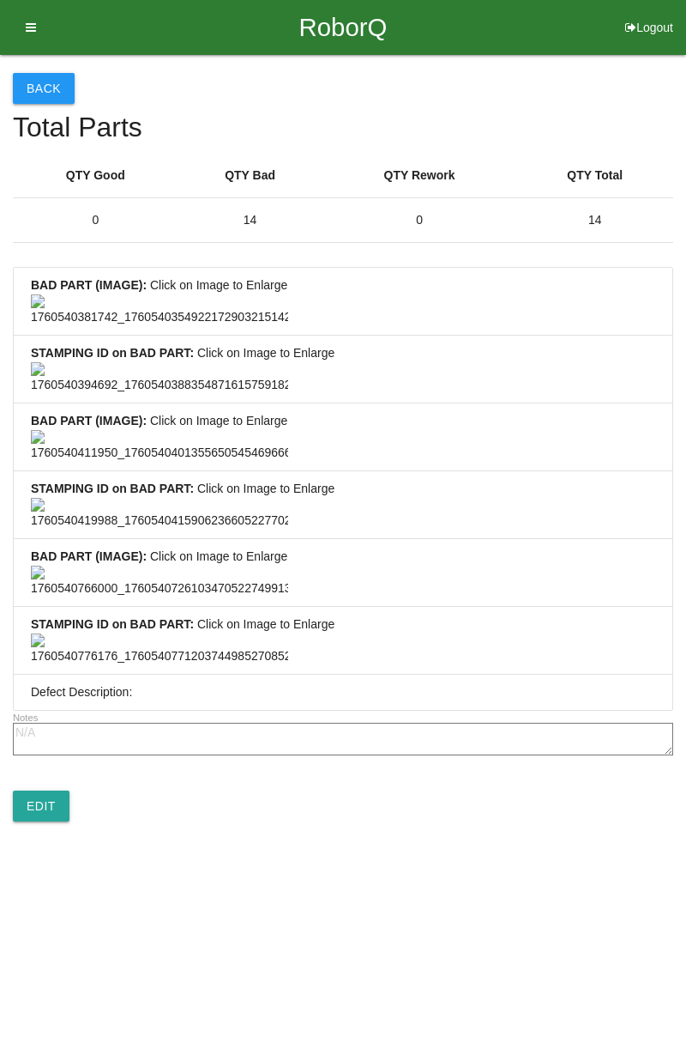
scroll to position [1276, 0]
click at [49, 821] on link "Edit" at bounding box center [41, 805] width 57 height 31
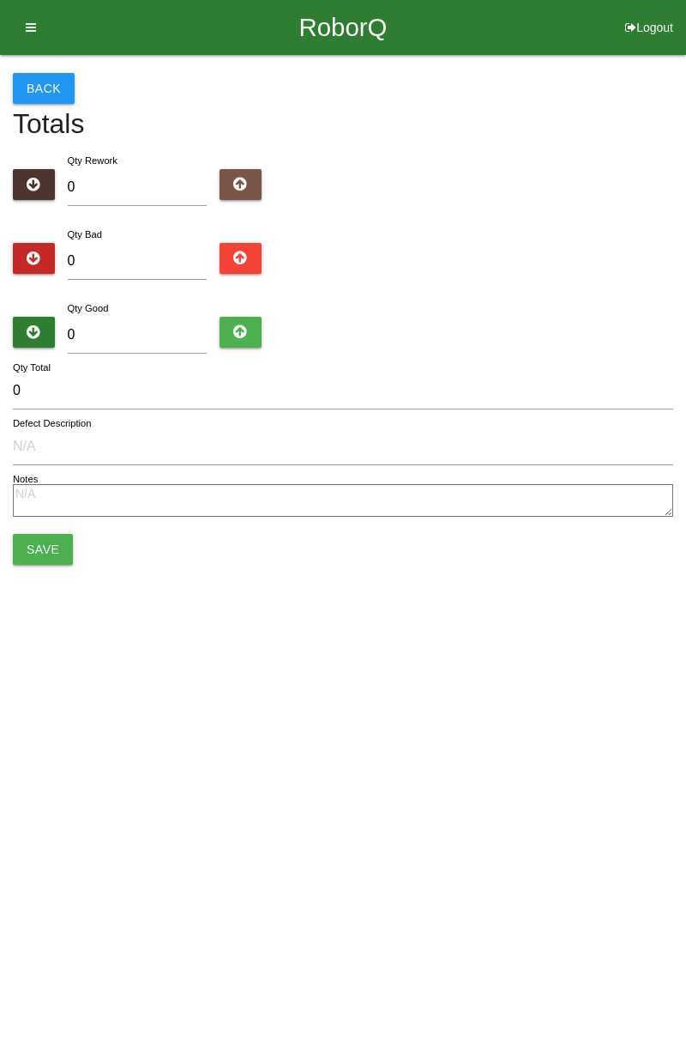
type input "14"
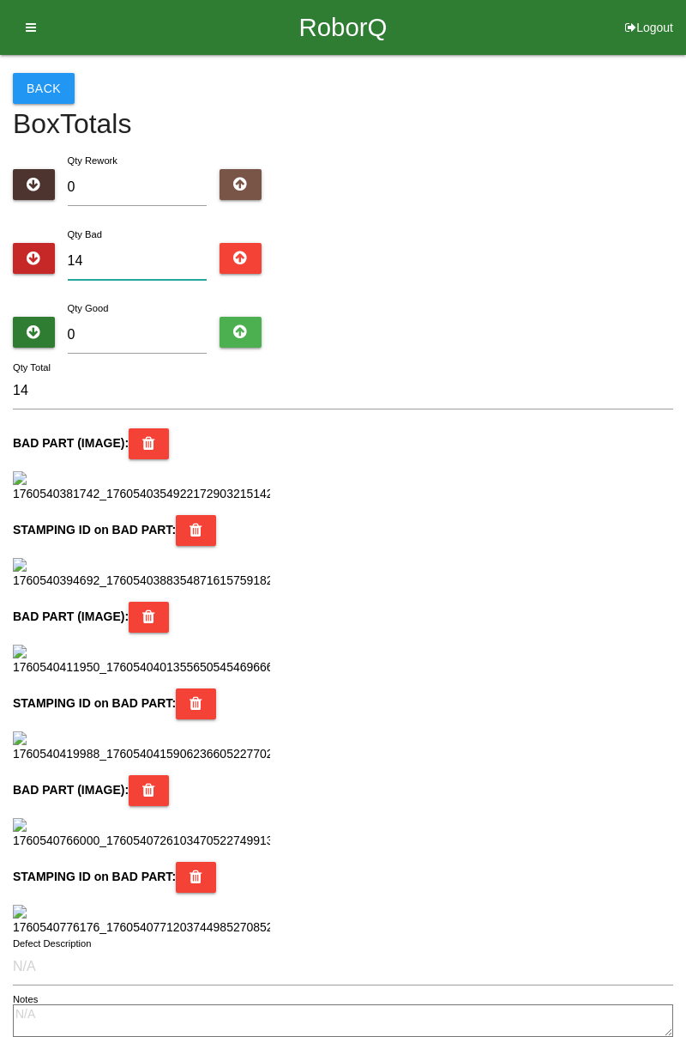
click at [144, 254] on input "14" at bounding box center [138, 261] width 140 height 37
click at [686, 268] on div "Back Box Totals Translate Weight Weight unit: Rework Weight Bad Weight Good Wei…" at bounding box center [343, 570] width 686 height 1030
click at [160, 319] on input "0" at bounding box center [138, 335] width 140 height 37
type input "7"
type input "21"
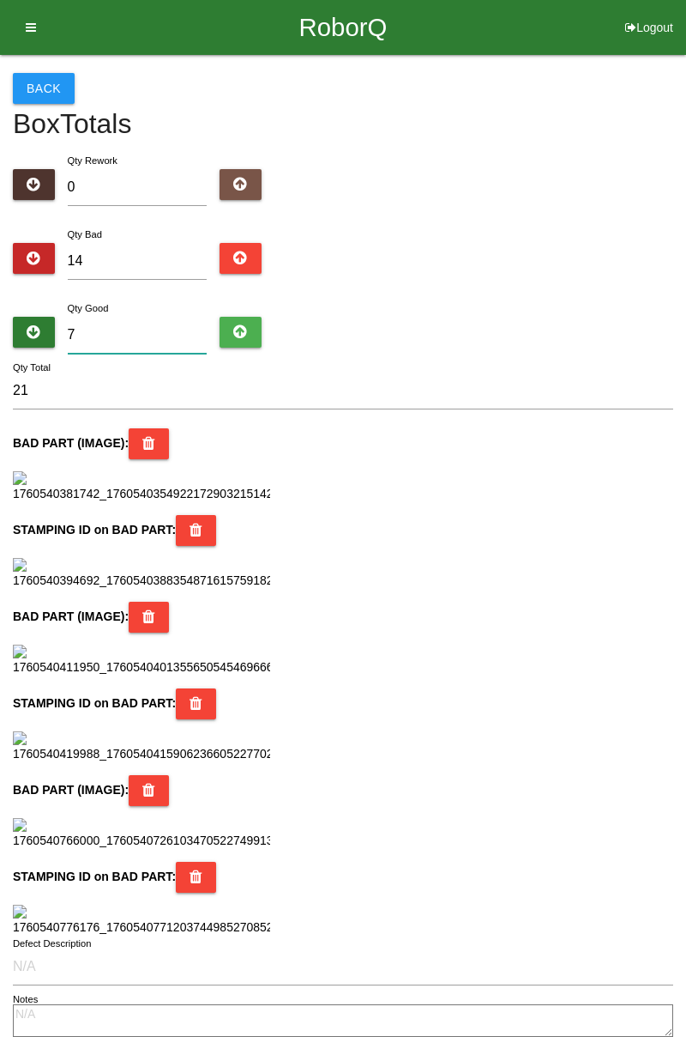
type input "70"
type input "84"
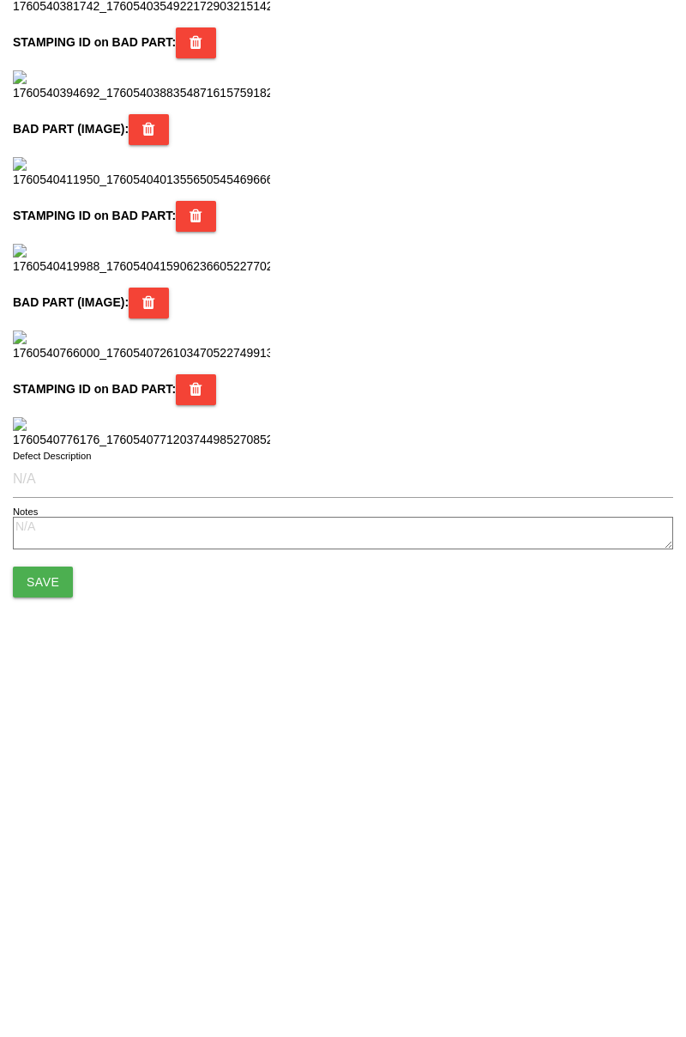
scroll to position [1524, 0]
type input "70"
click at [53, 940] on button "Save" at bounding box center [43, 935] width 60 height 31
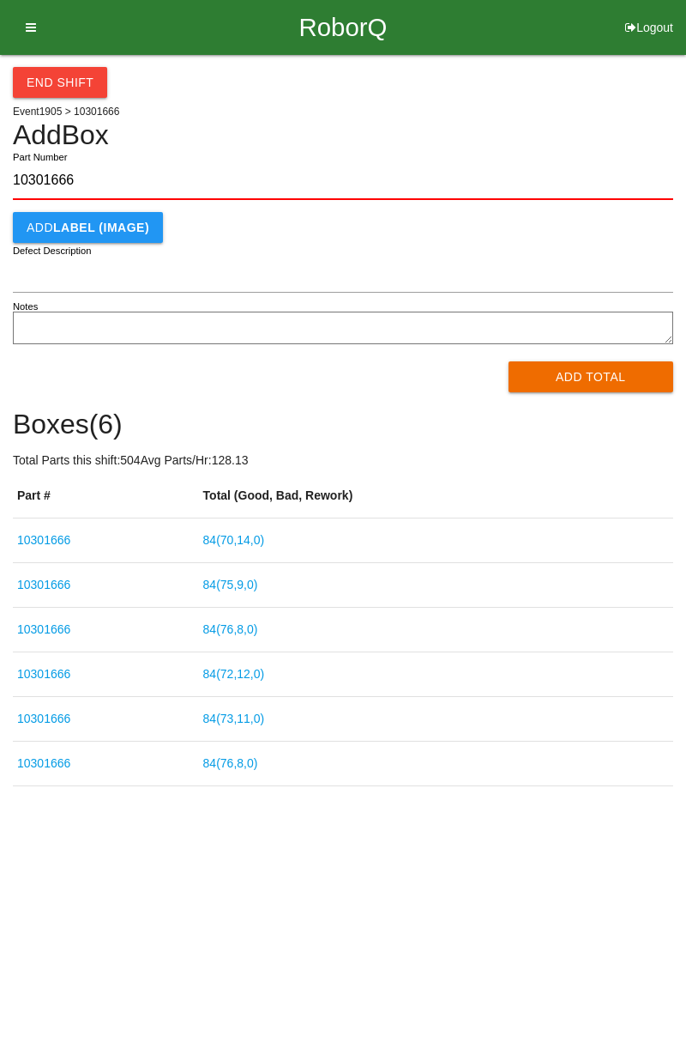
type input "10301666"
click at [613, 381] on button "Add Total" at bounding box center [592, 376] width 166 height 31
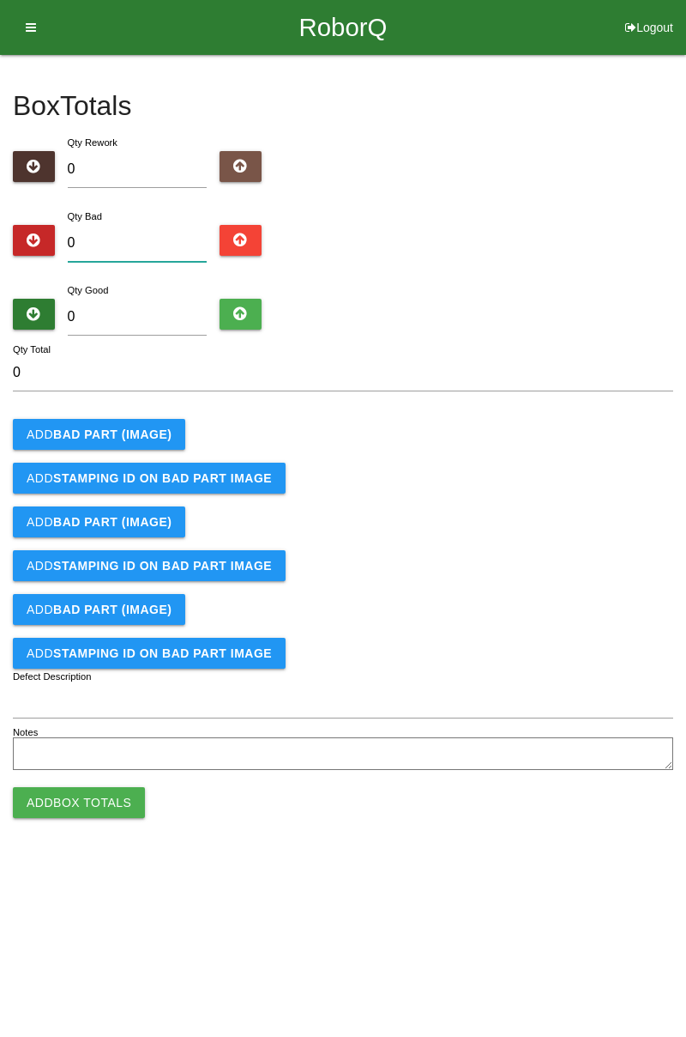
click at [135, 238] on input "0" at bounding box center [138, 243] width 140 height 37
type input "3"
click at [145, 444] on button "Add BAD PART (IMAGE)" at bounding box center [99, 434] width 172 height 31
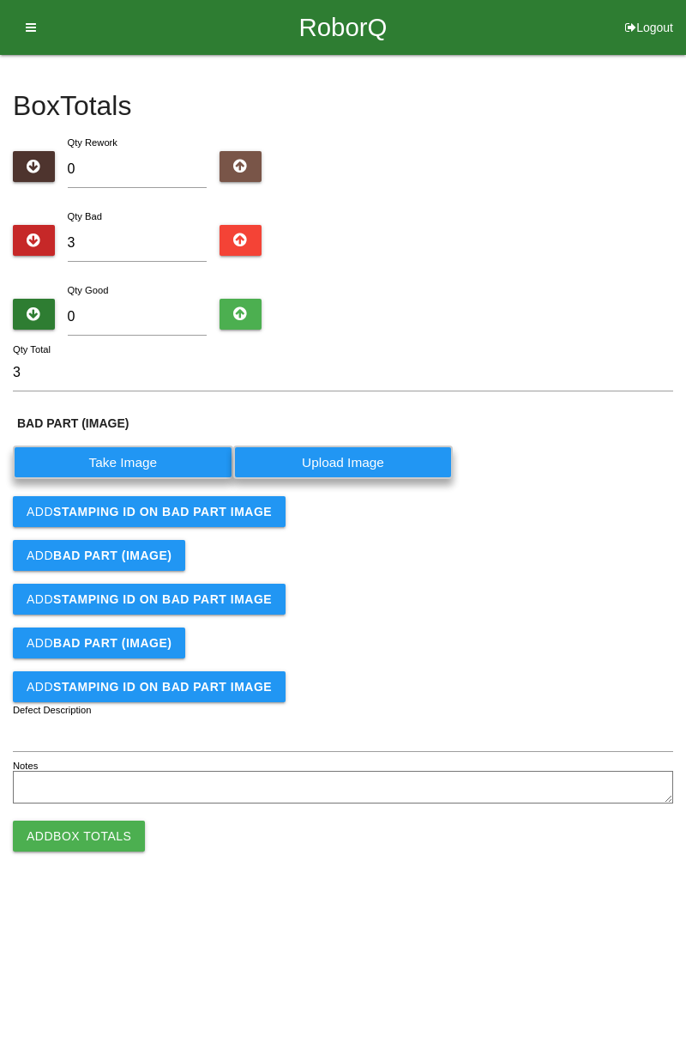
click at [126, 458] on label "Take Image" at bounding box center [123, 461] width 221 height 33
click at [0, 0] on \(IMAGE\) "Take Image" at bounding box center [0, 0] width 0 height 0
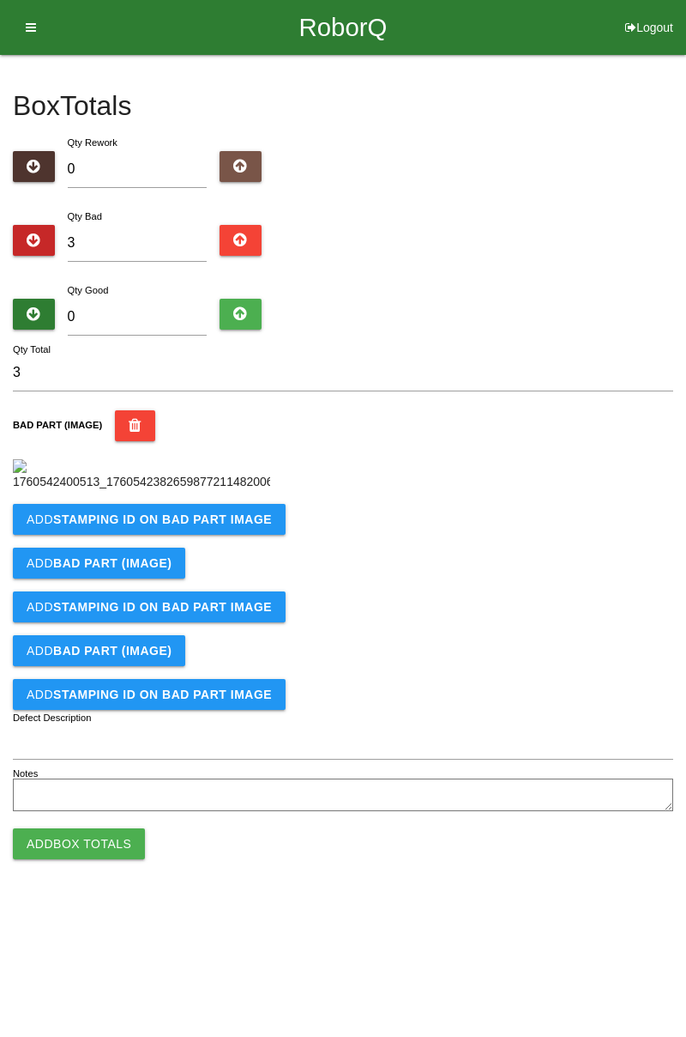
click at [251, 535] on button "Add STAMPING ID on BAD PART Image" at bounding box center [149, 519] width 273 height 31
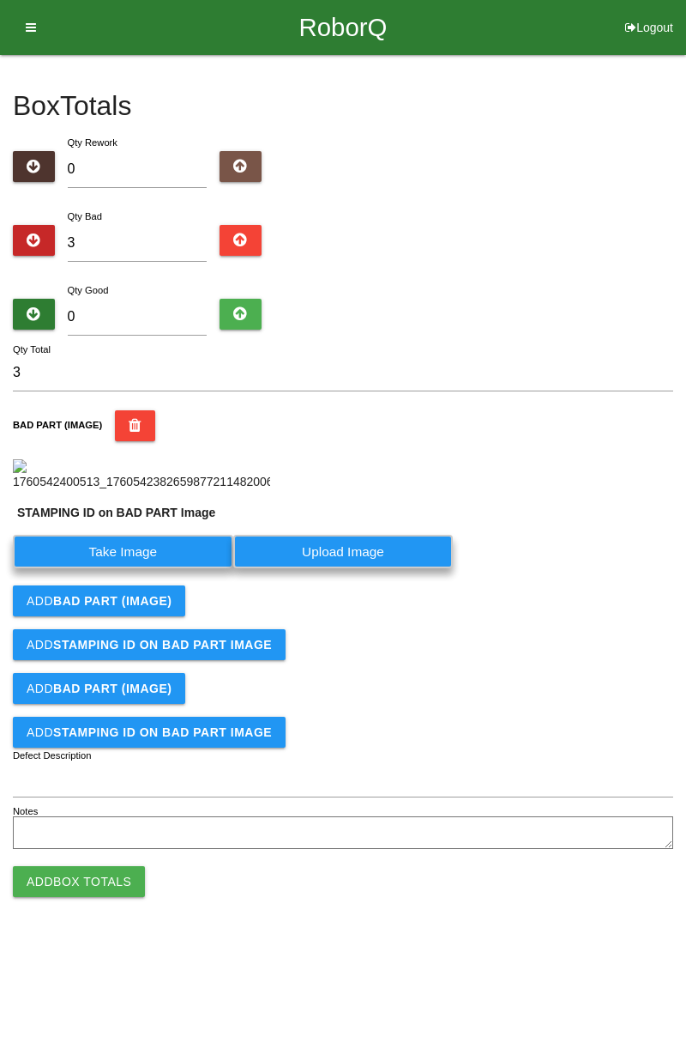
click at [185, 568] on label "Take Image" at bounding box center [123, 551] width 221 height 33
click at [0, 0] on PART "Take Image" at bounding box center [0, 0] width 0 height 0
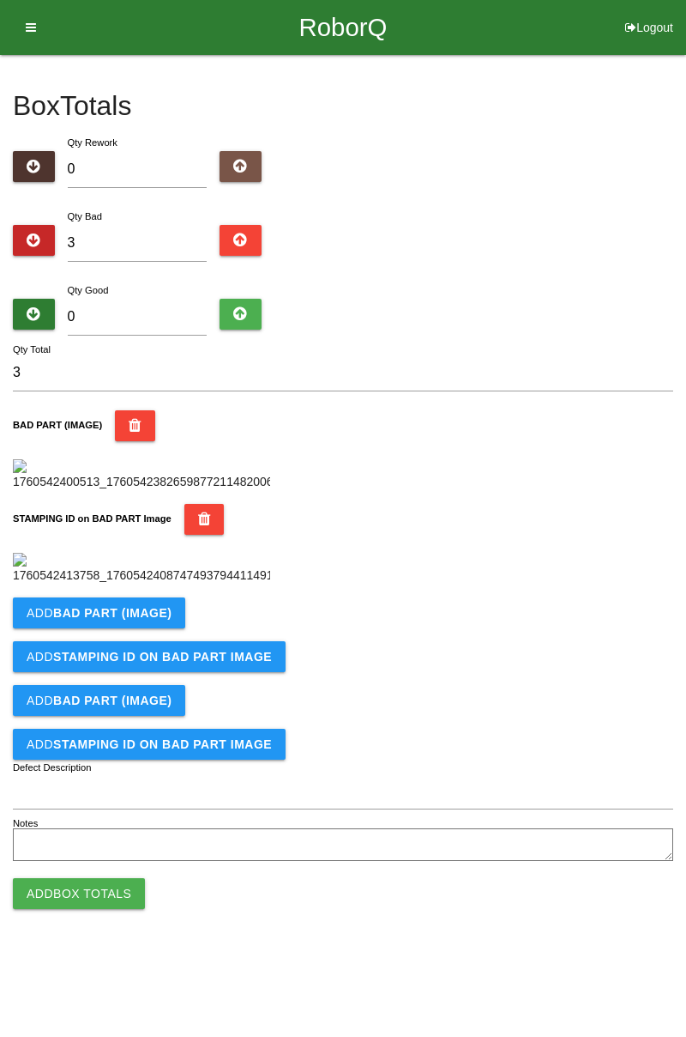
scroll to position [378, 0]
click at [149, 620] on b "BAD PART (IMAGE)" at bounding box center [112, 613] width 118 height 14
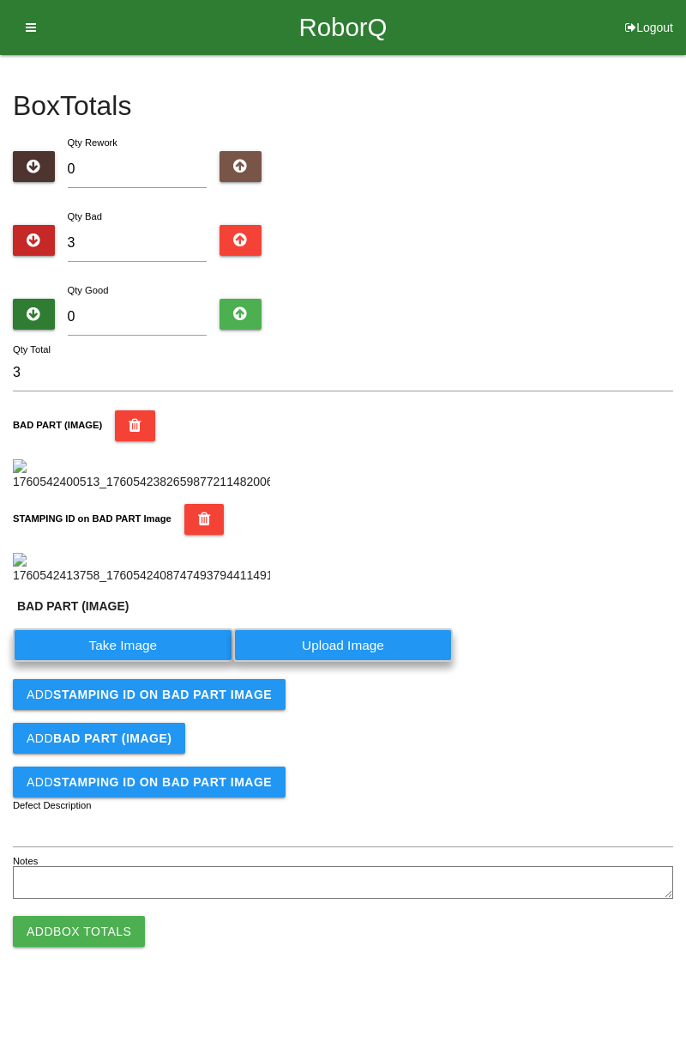
click at [151, 662] on label "Take Image" at bounding box center [123, 644] width 221 height 33
click at [0, 0] on \(IMAGE\) "Take Image" at bounding box center [0, 0] width 0 height 0
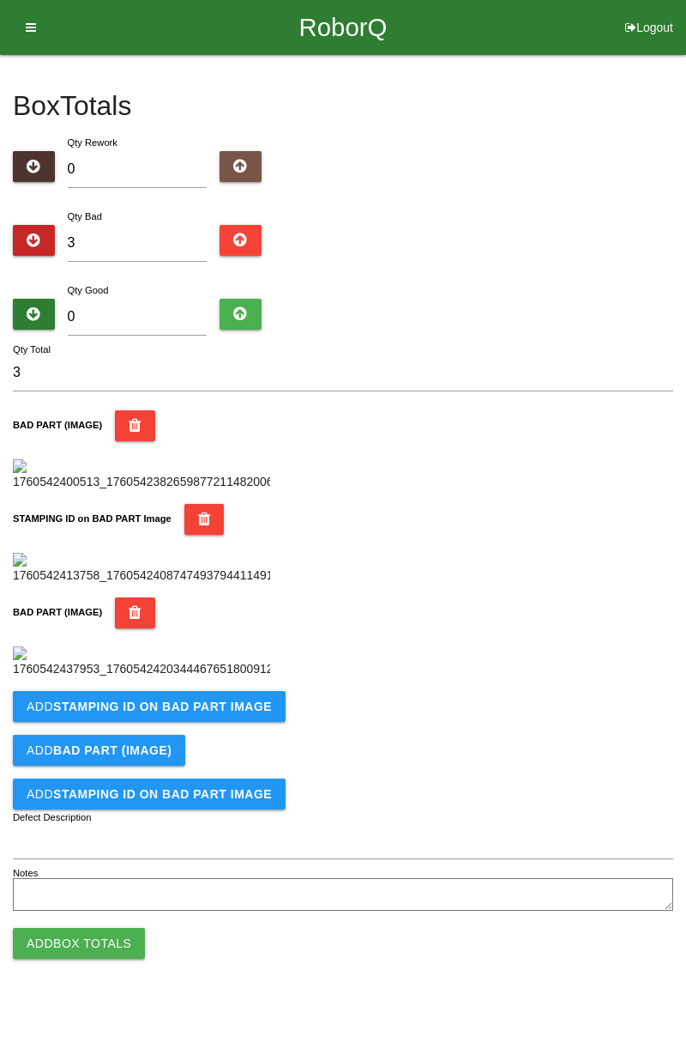
scroll to position [659, 0]
click at [203, 713] on b "STAMPING ID on BAD PART Image" at bounding box center [162, 706] width 219 height 14
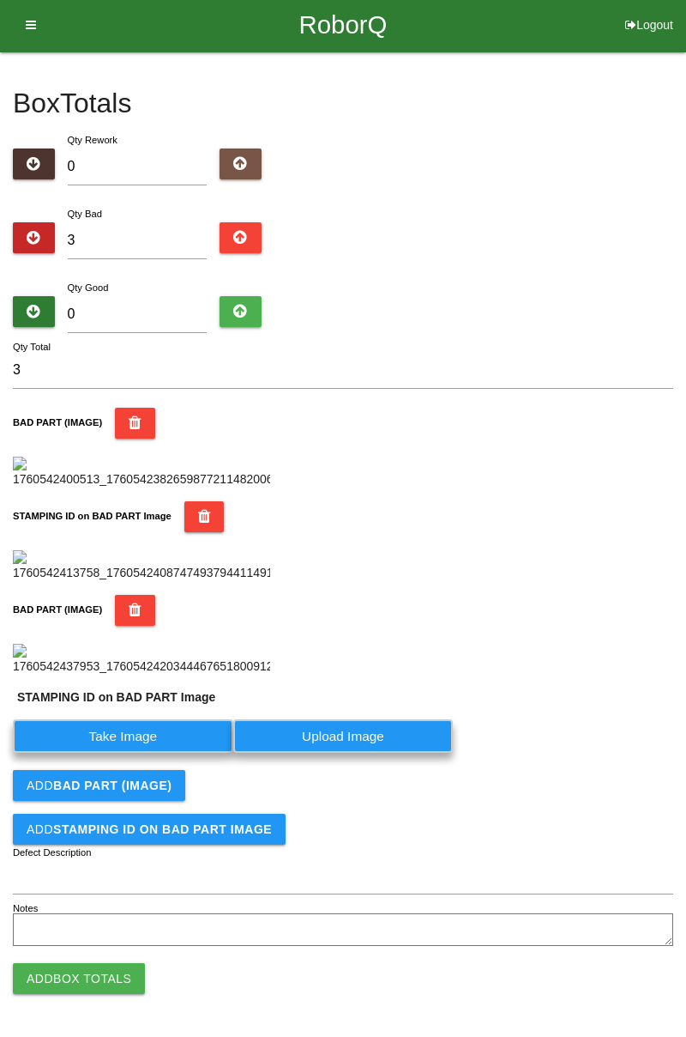
click at [142, 753] on label "Take Image" at bounding box center [123, 735] width 221 height 33
click at [0, 0] on PART "Take Image" at bounding box center [0, 0] width 0 height 0
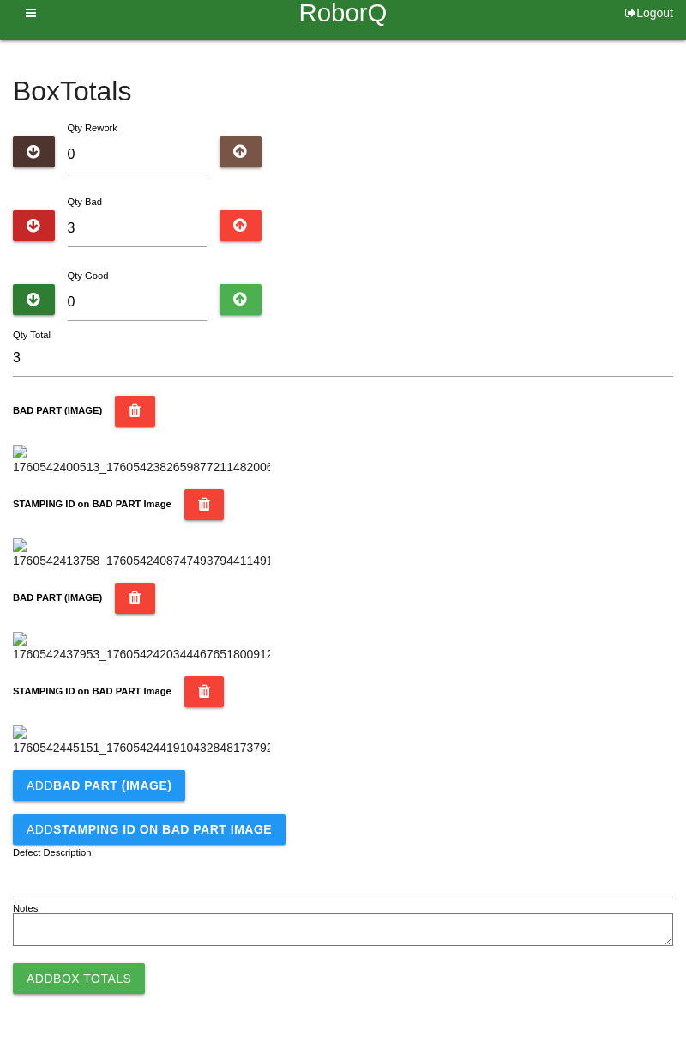
scroll to position [940, 0]
click at [151, 783] on b "BAD PART (IMAGE)" at bounding box center [112, 785] width 118 height 14
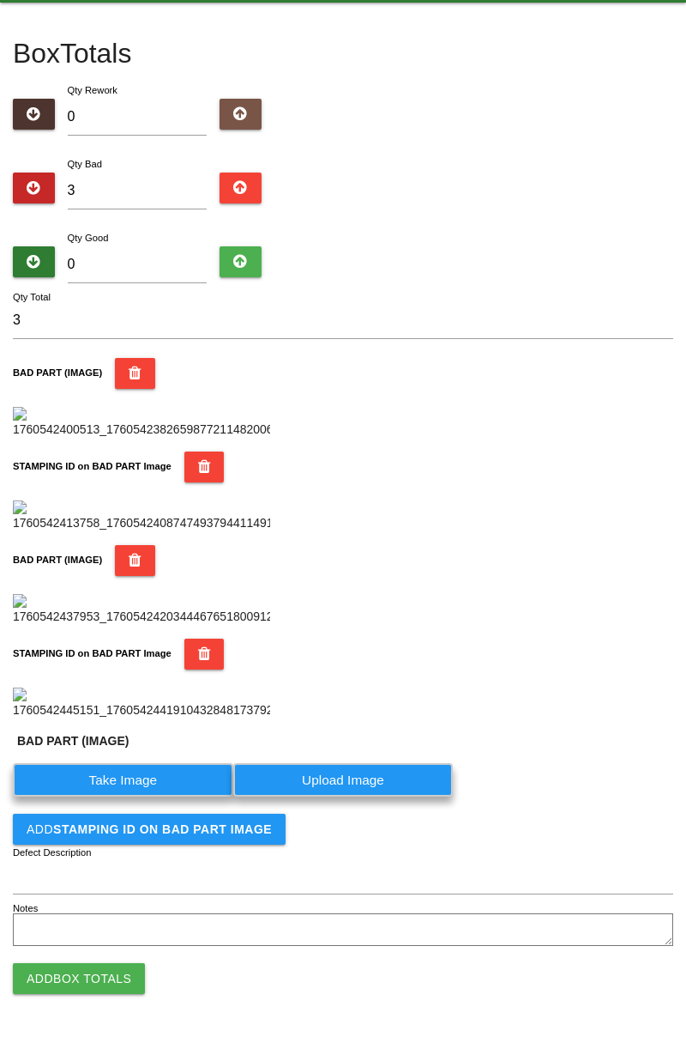
click at [139, 796] on label "Take Image" at bounding box center [123, 779] width 221 height 33
click at [0, 0] on \(IMAGE\) "Take Image" at bounding box center [0, 0] width 0 height 0
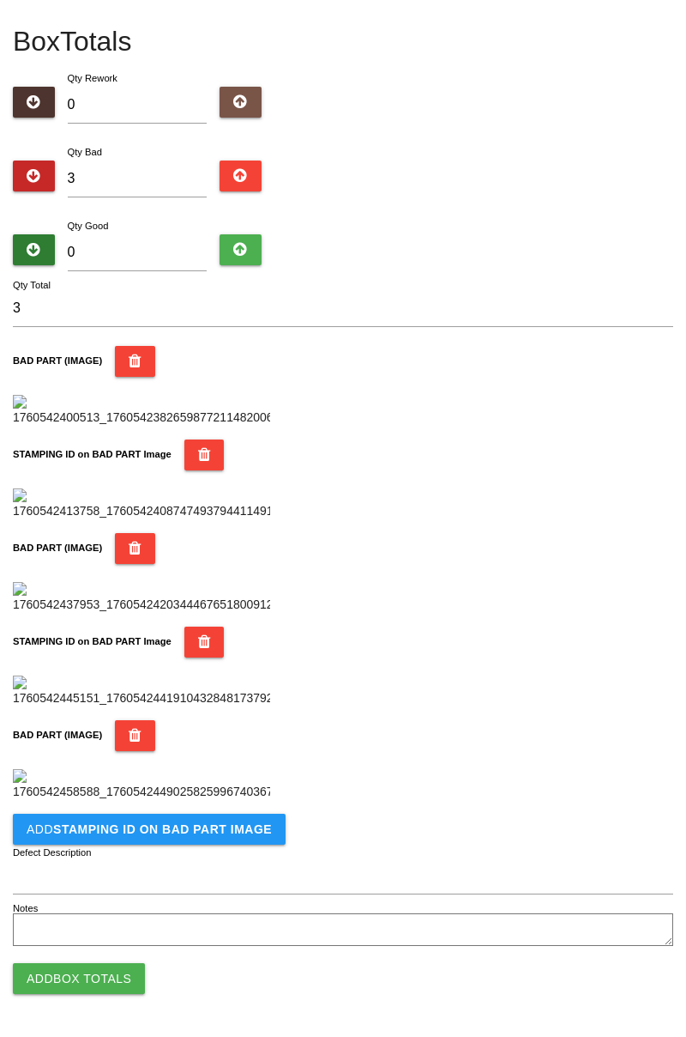
scroll to position [1222, 0]
click at [194, 835] on b "STAMPING ID on BAD PART Image" at bounding box center [162, 829] width 219 height 14
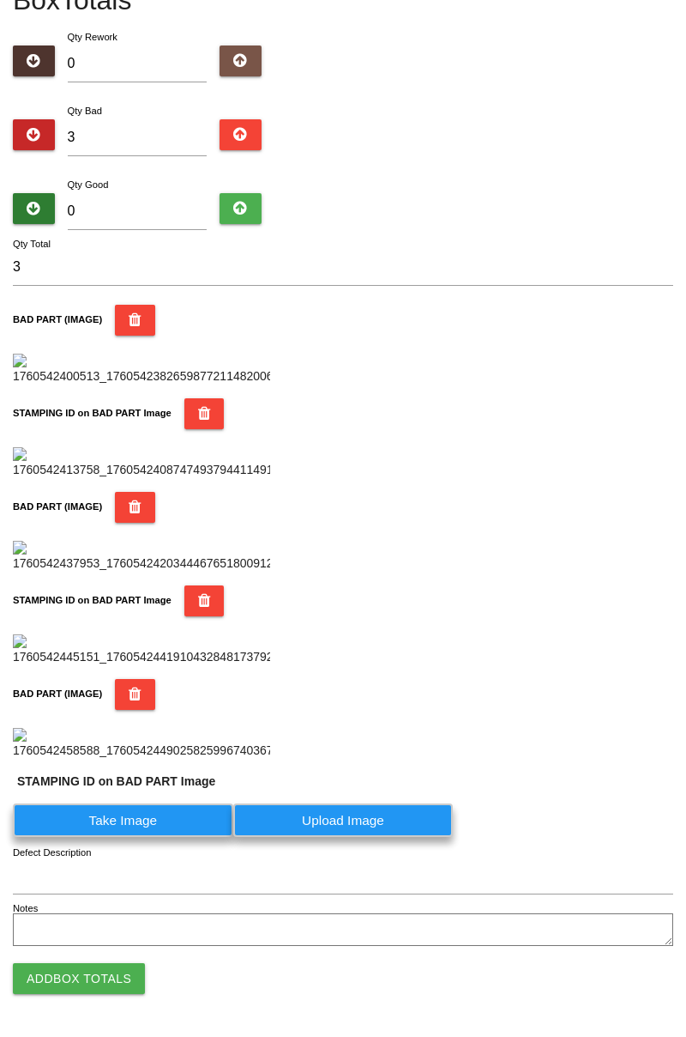
click at [165, 837] on label "Take Image" at bounding box center [123, 819] width 221 height 33
click at [0, 0] on PART "Take Image" at bounding box center [0, 0] width 0 height 0
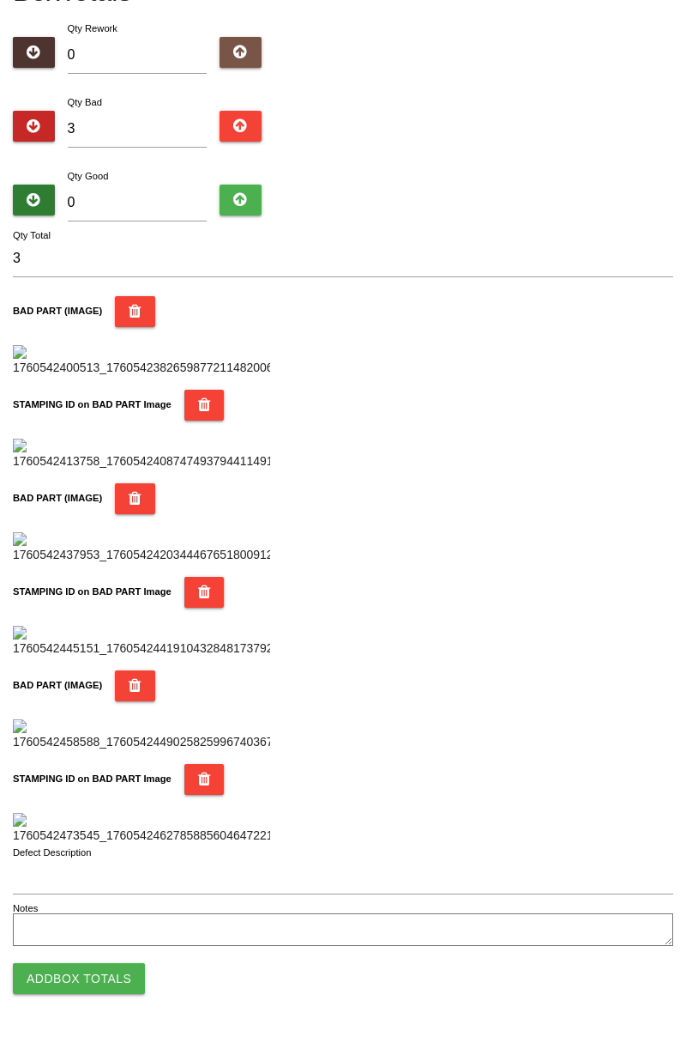
scroll to position [0, 0]
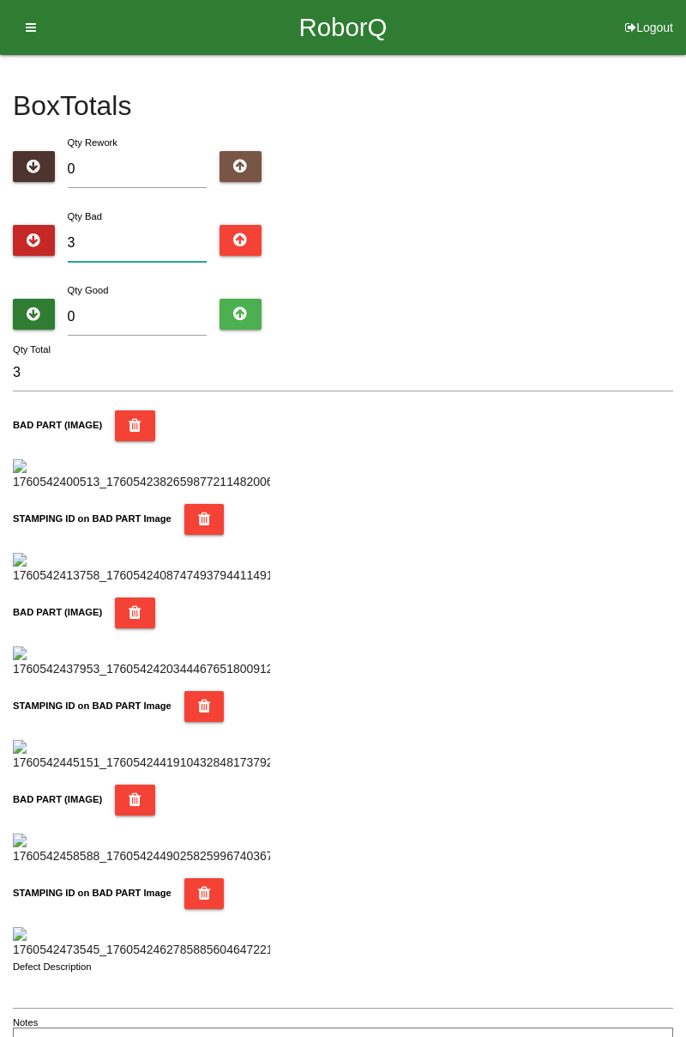
click at [155, 240] on input "3" at bounding box center [138, 243] width 140 height 37
click at [127, 244] on input "3" at bounding box center [138, 243] width 140 height 37
type input "0"
type input "1"
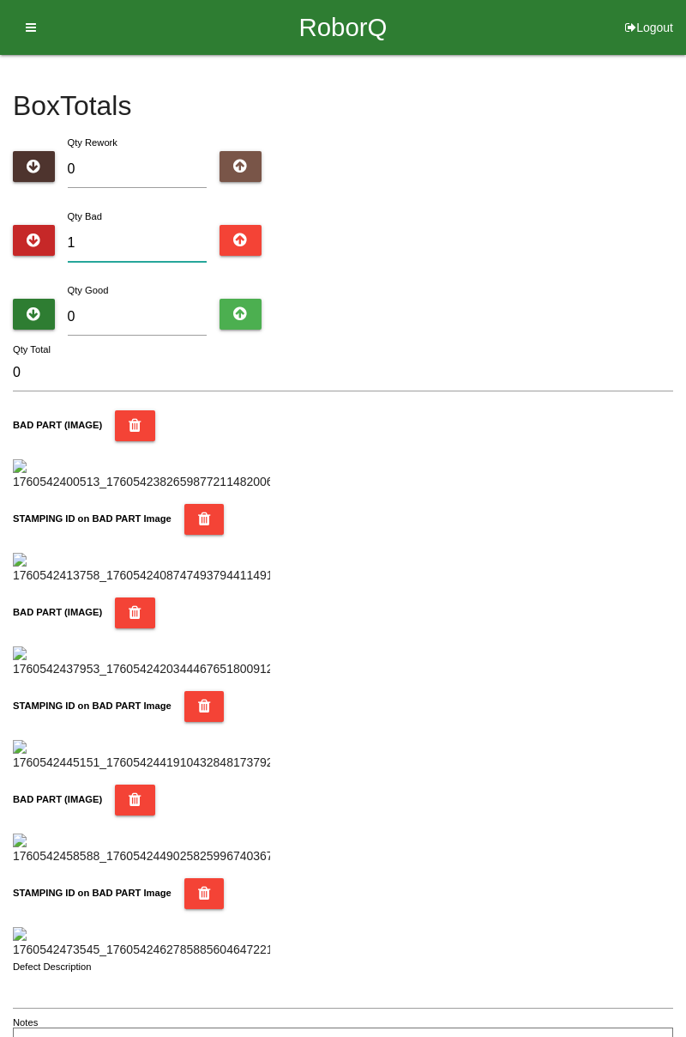
type input "1"
type input "13"
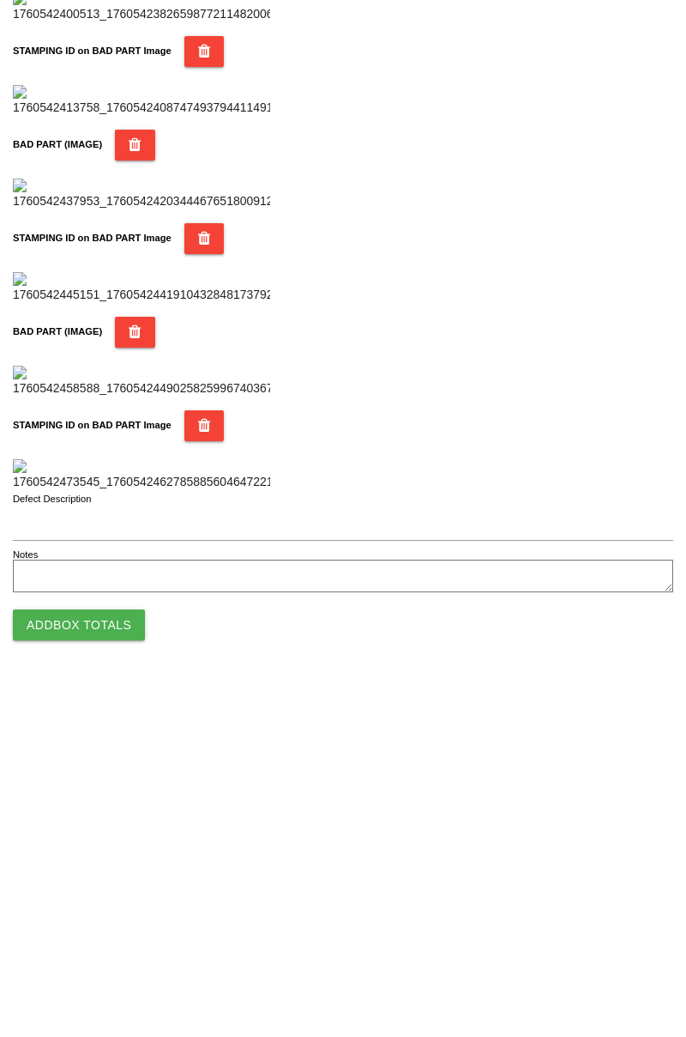
scroll to position [1503, 0]
type input "13"
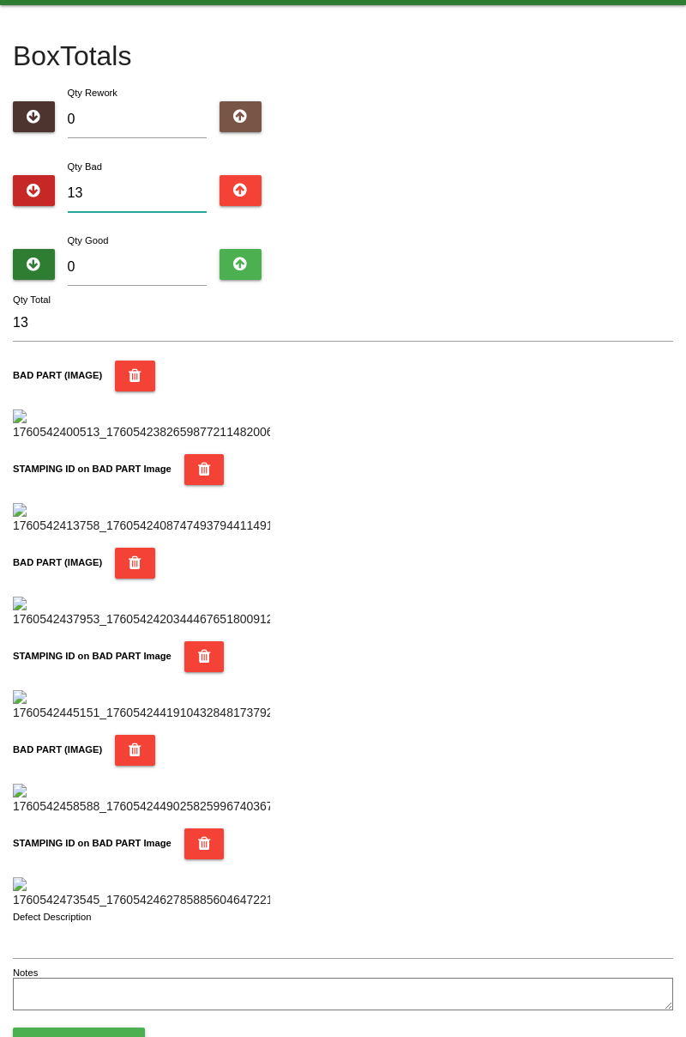
scroll to position [0, 0]
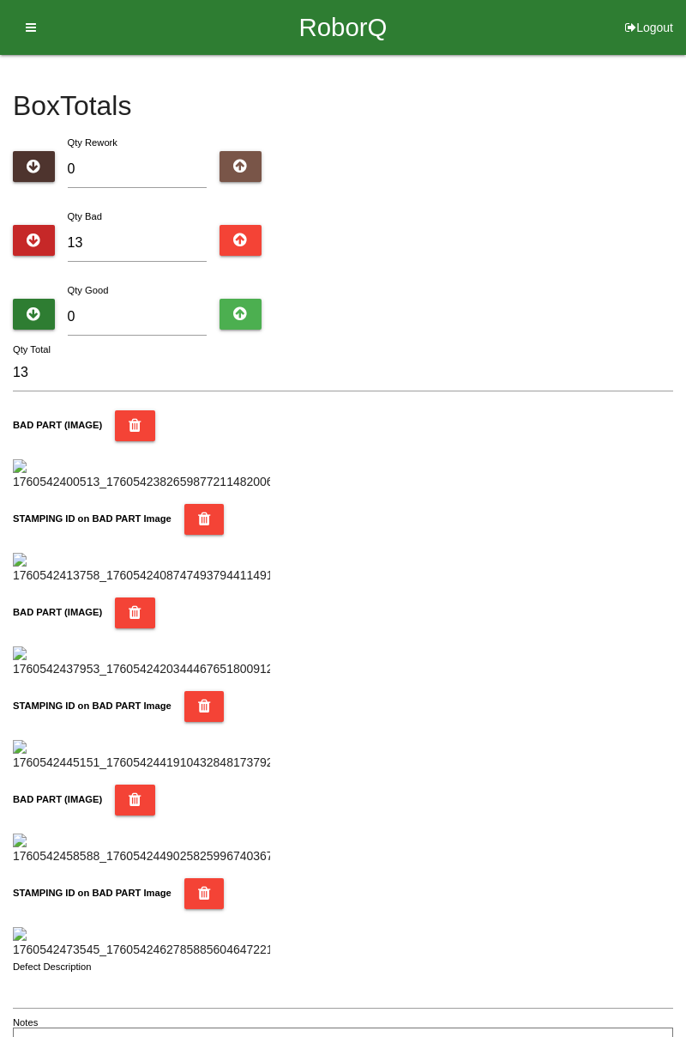
click at [400, 334] on div "Qty Good 0" at bounding box center [343, 312] width 661 height 62
click at [125, 311] on input "0" at bounding box center [138, 317] width 140 height 37
type input "7"
type input "20"
type input "71"
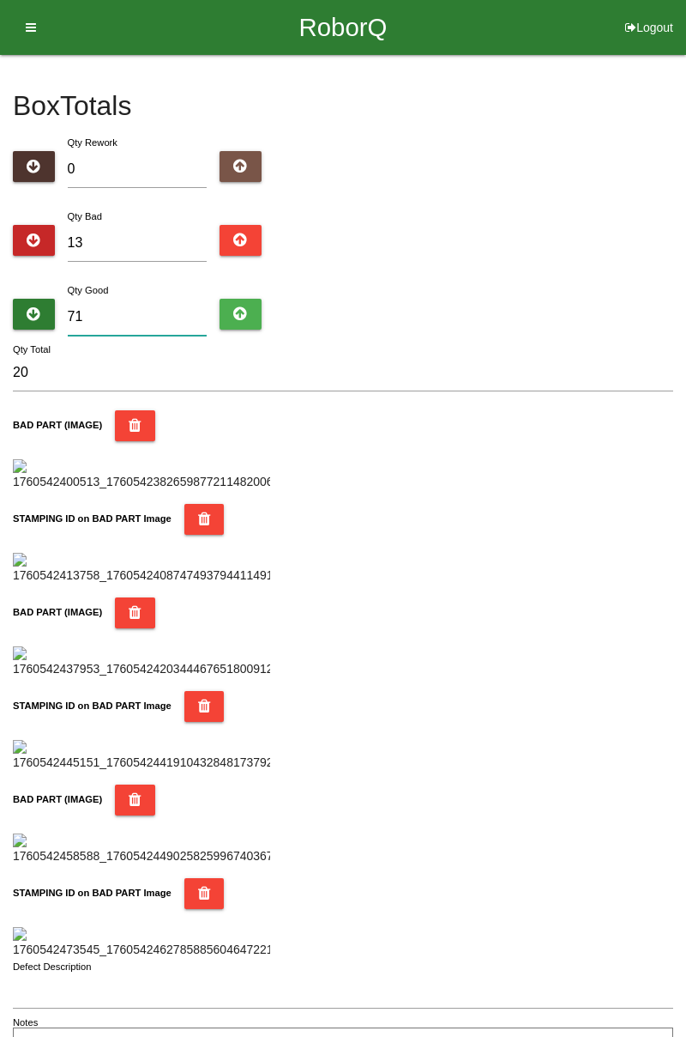
type input "84"
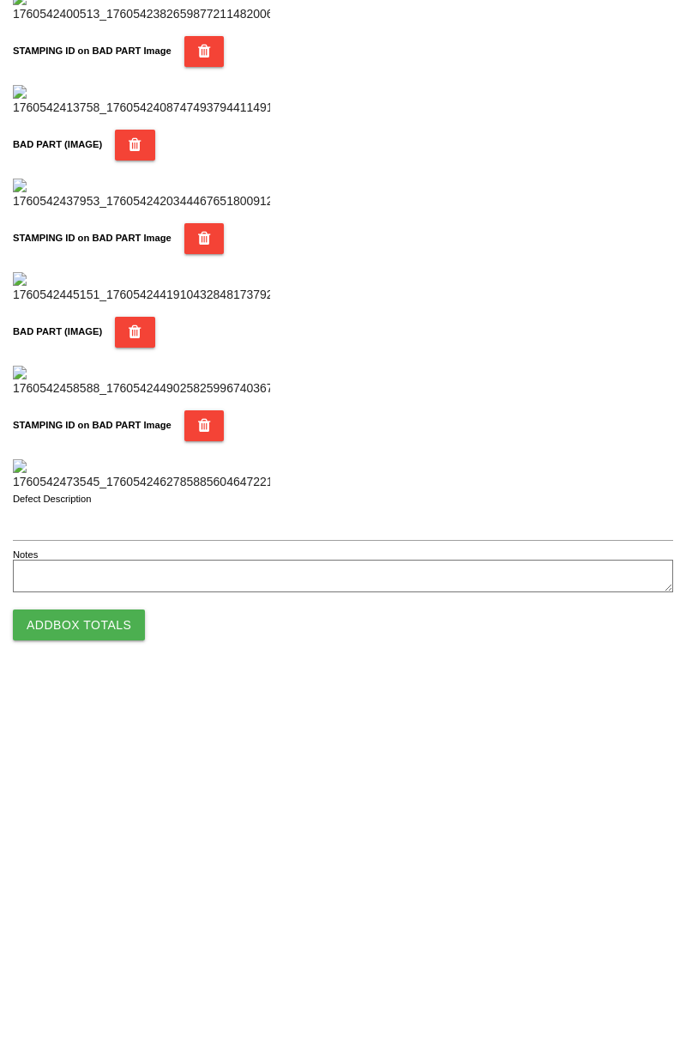
type input "71"
click at [105, 985] on button "Add Box Totals" at bounding box center [79, 978] width 132 height 31
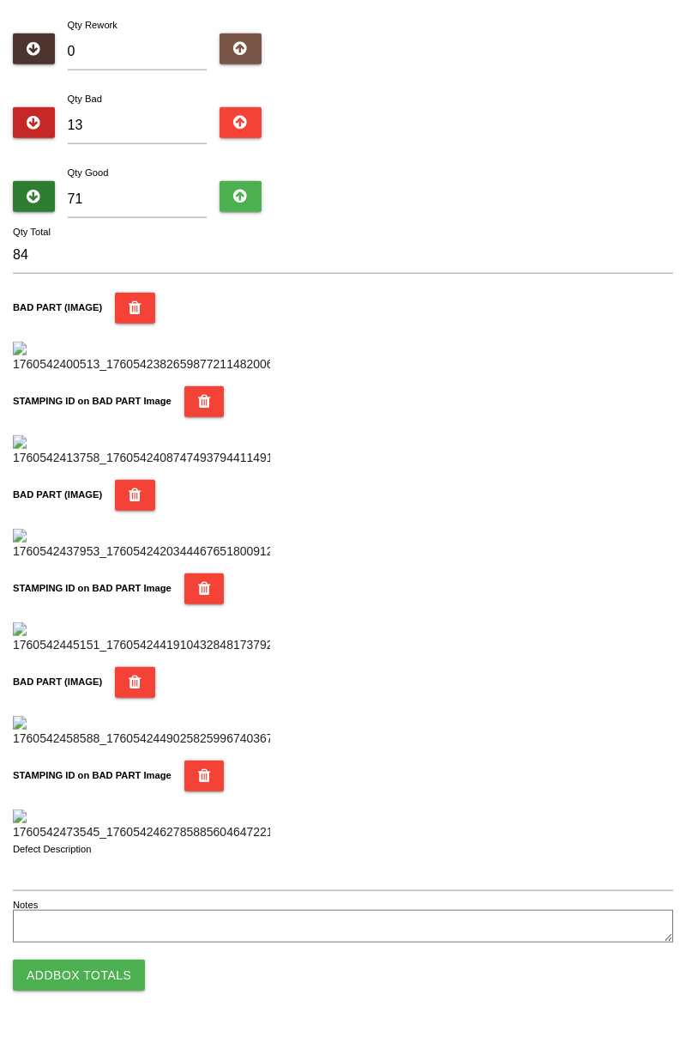
scroll to position [1503, 0]
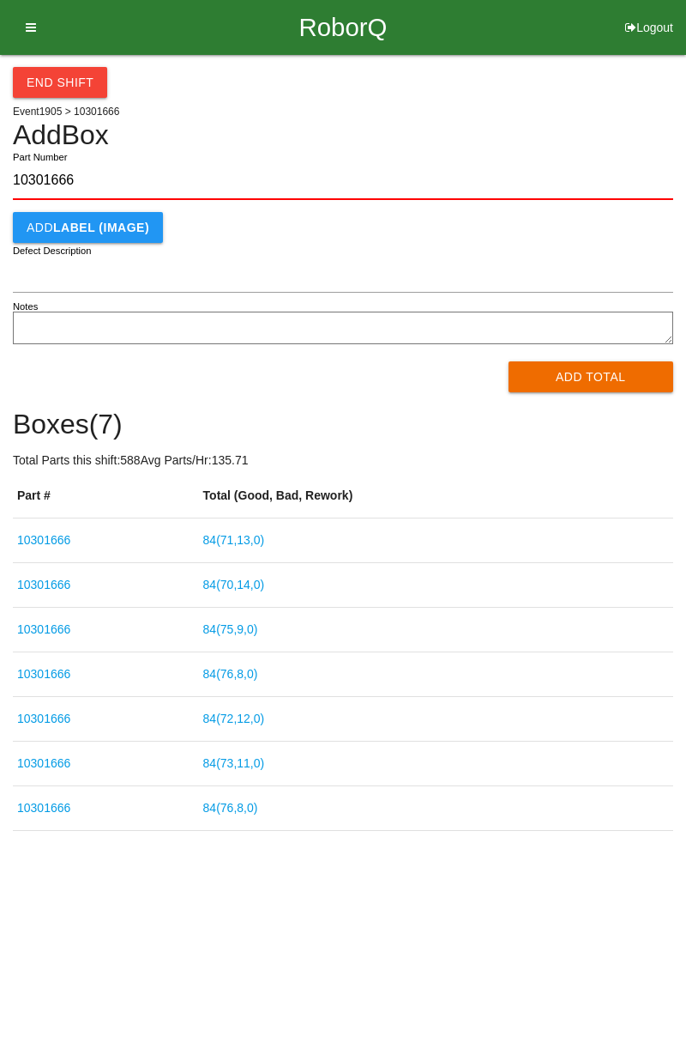
type input "10301666"
click at [604, 384] on button "Add Total" at bounding box center [592, 376] width 166 height 31
